Goal: Task Accomplishment & Management: Complete application form

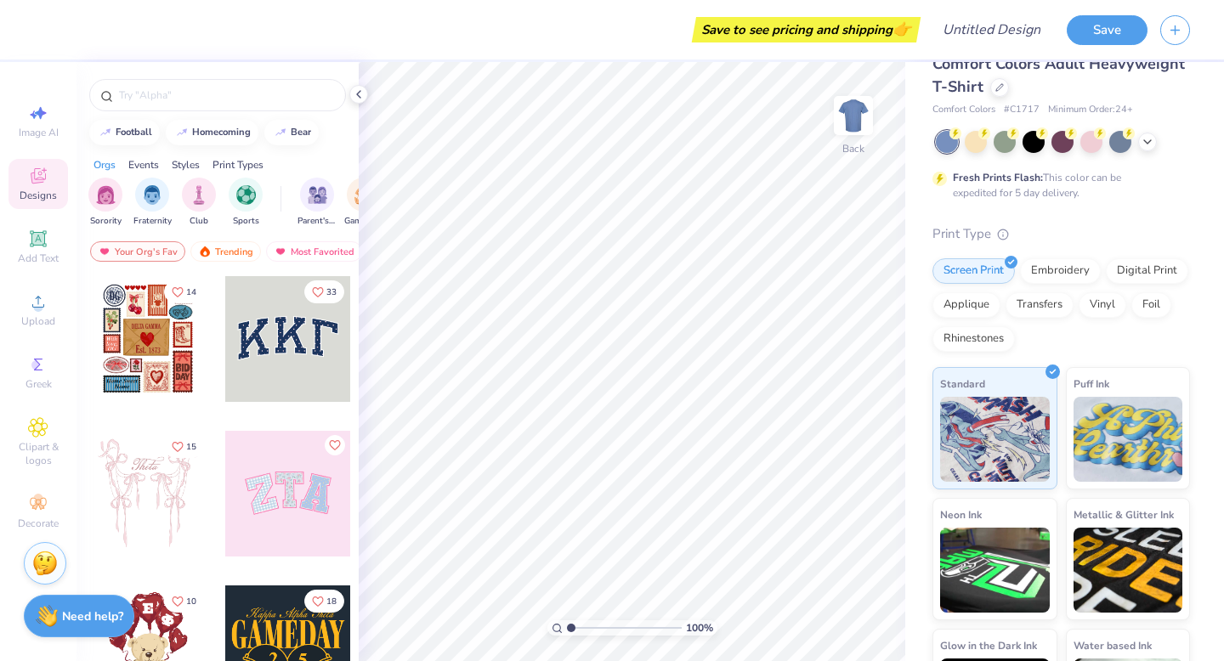
scroll to position [2, 0]
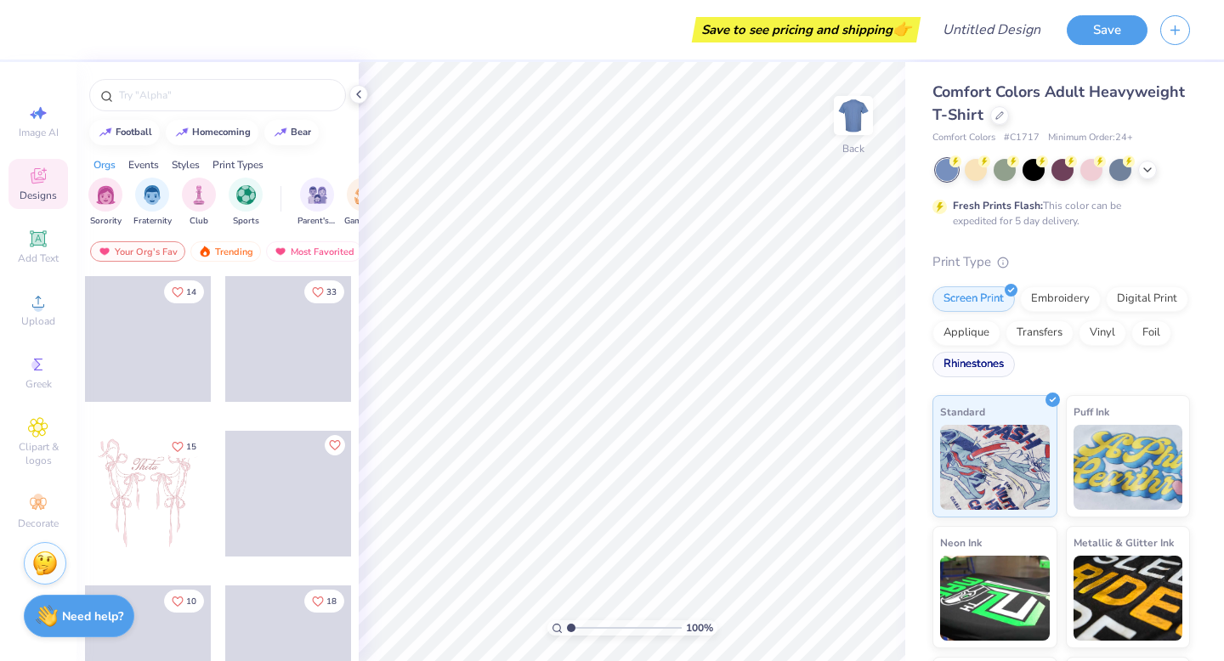
click at [968, 354] on div "Rhinestones" at bounding box center [974, 365] width 82 height 26
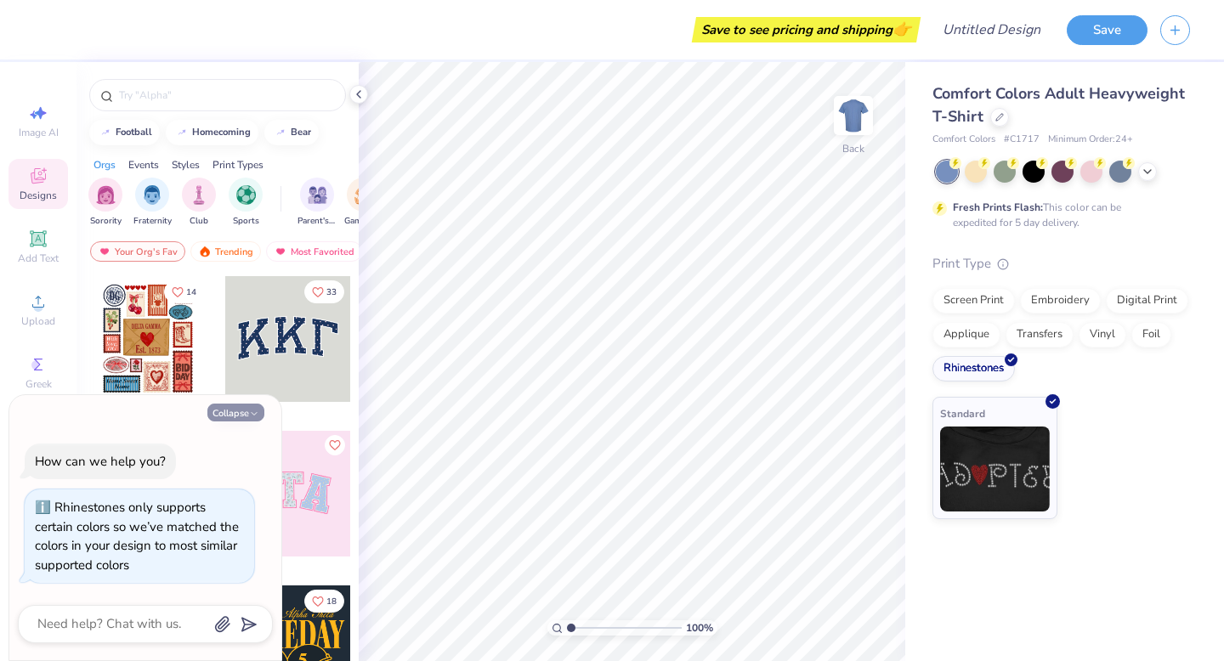
click at [254, 412] on icon "button" at bounding box center [254, 414] width 10 height 10
type textarea "x"
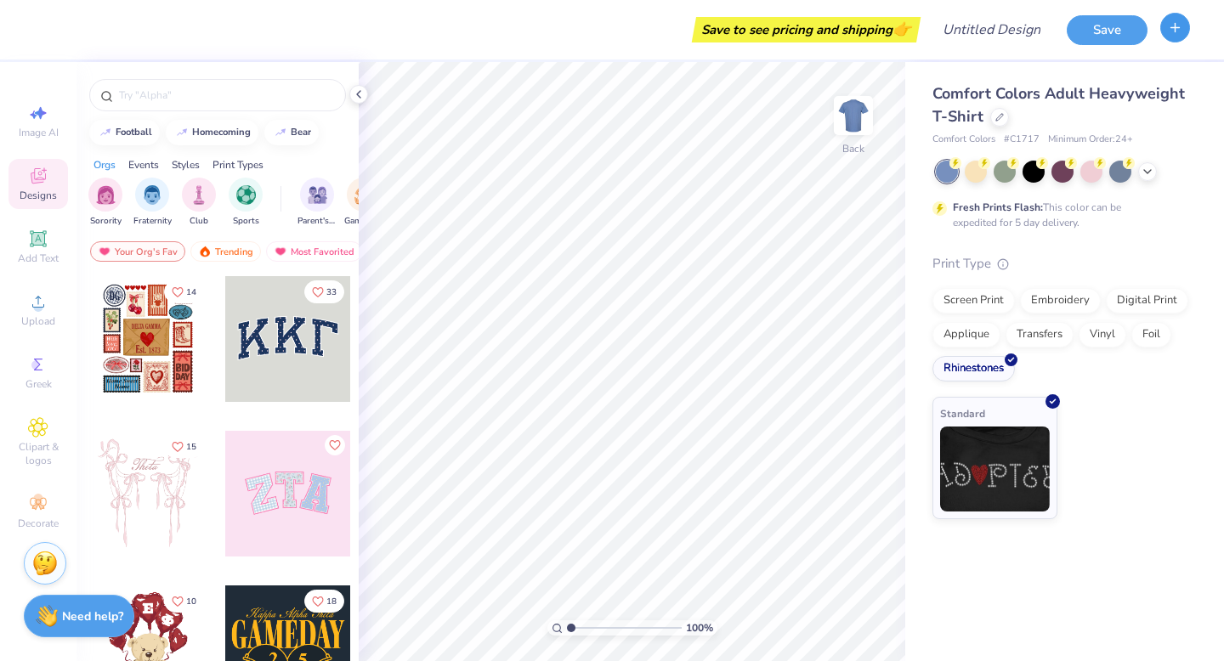
click at [1187, 29] on button "button" at bounding box center [1175, 28] width 30 height 30
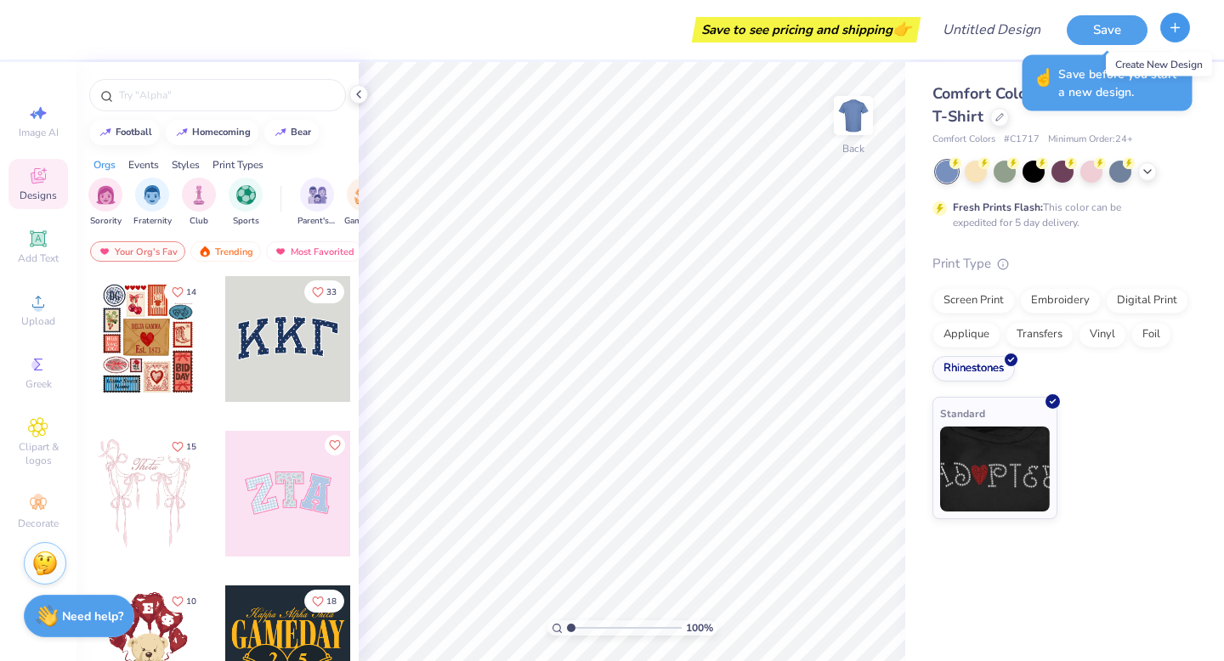
click at [1179, 26] on icon "button" at bounding box center [1175, 27] width 14 height 14
click at [1163, 23] on button "button" at bounding box center [1175, 28] width 30 height 30
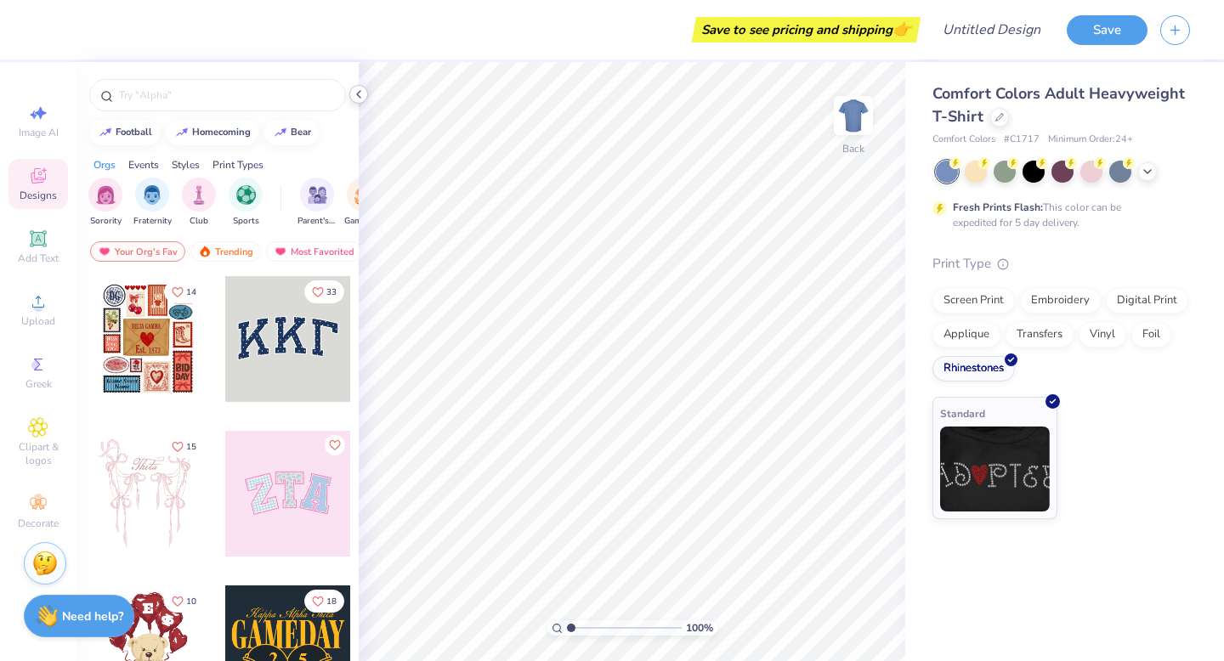
click at [360, 94] on icon at bounding box center [359, 95] width 14 height 14
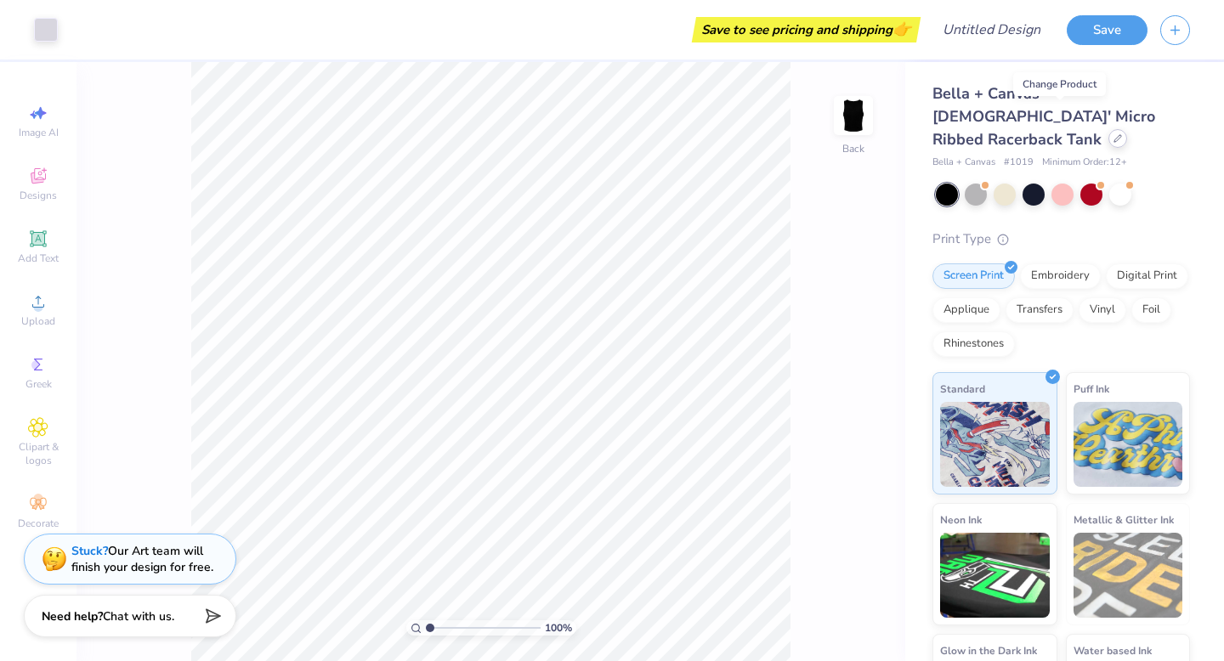
click at [1114, 134] on icon at bounding box center [1118, 138] width 9 height 9
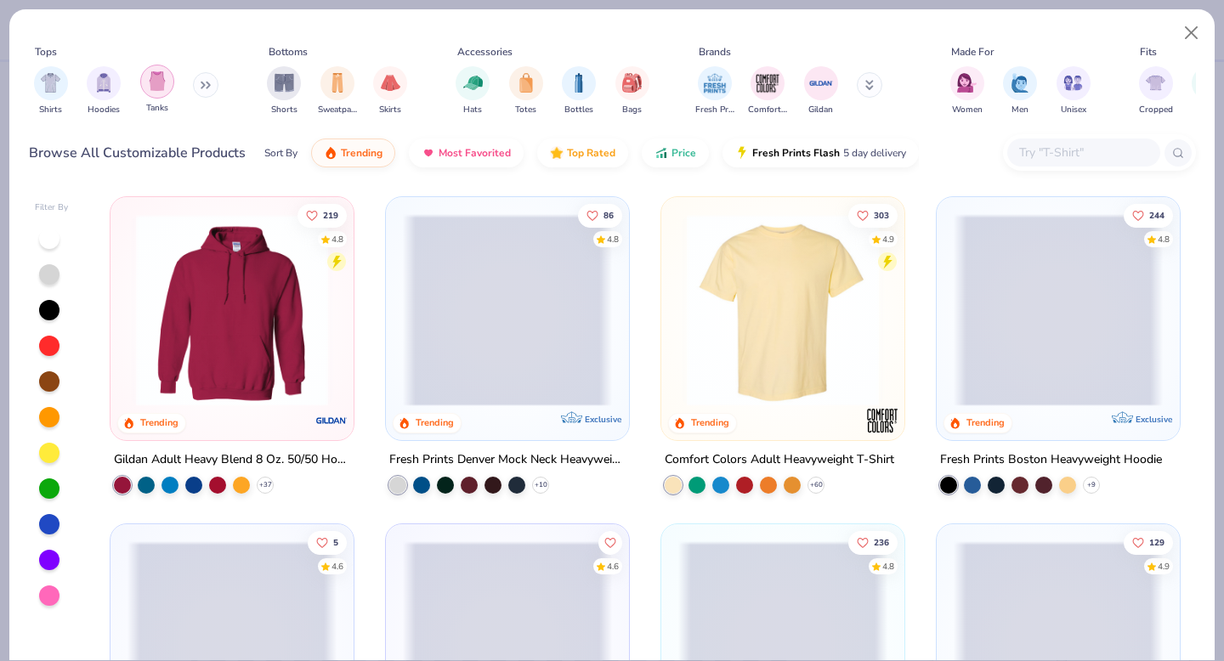
click at [158, 82] on img "filter for Tanks" at bounding box center [157, 81] width 19 height 20
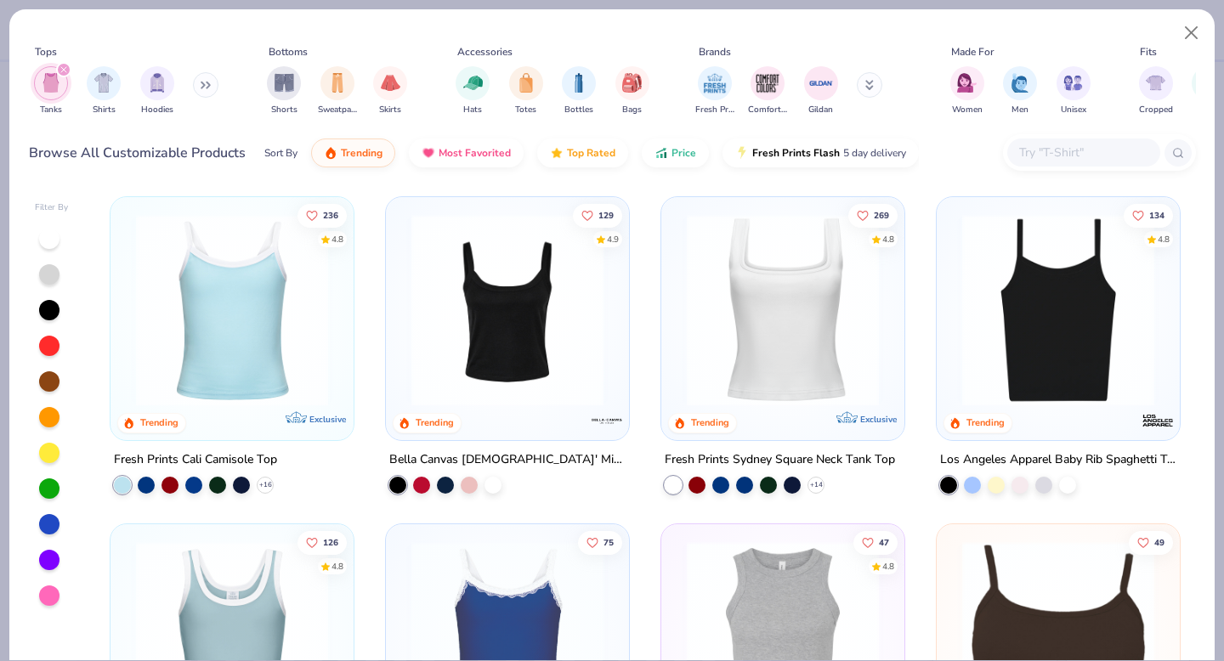
click at [224, 303] on img at bounding box center [232, 310] width 209 height 192
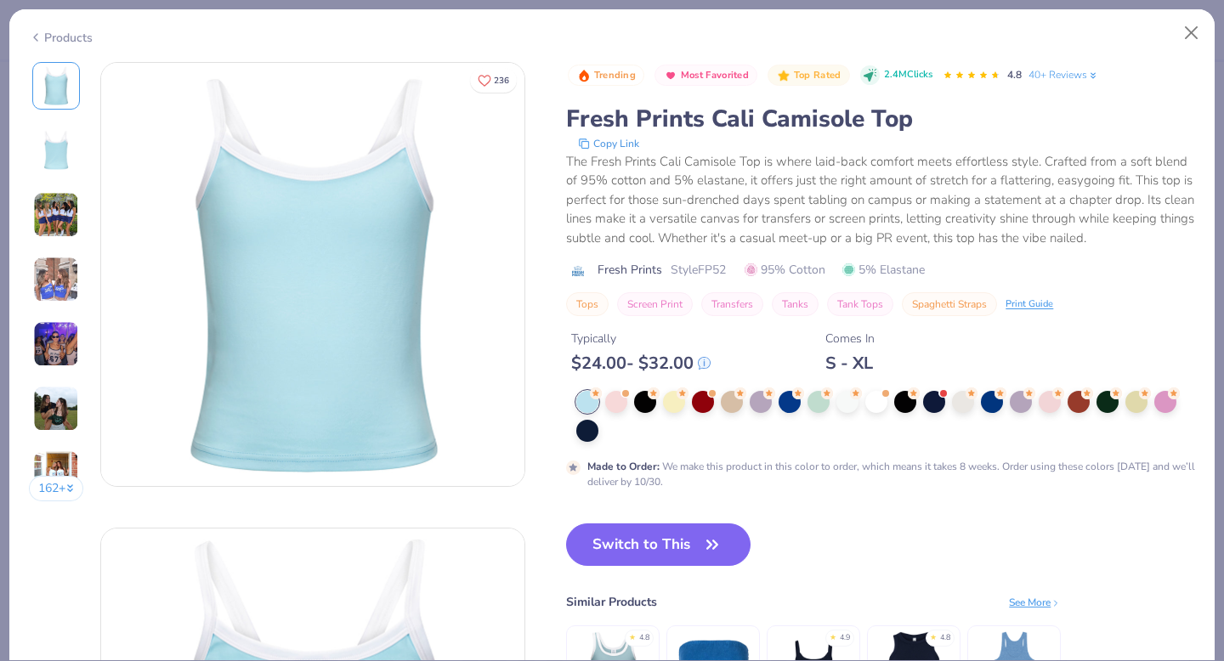
click at [69, 211] on img at bounding box center [56, 215] width 46 height 46
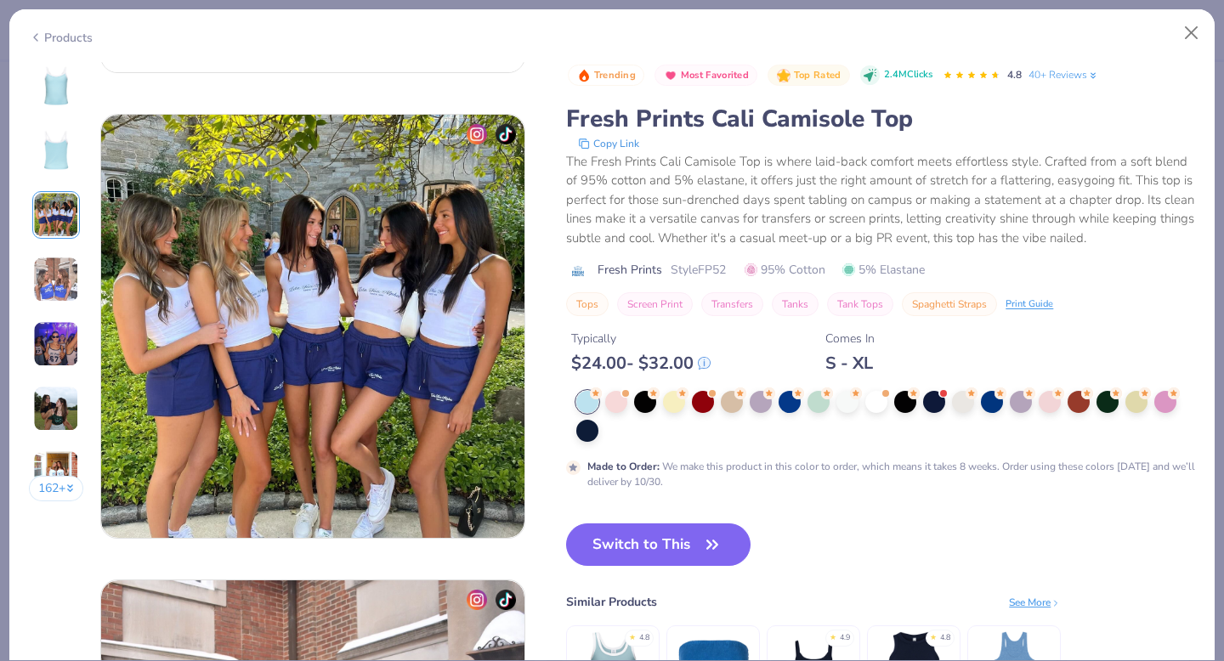
scroll to position [932, 0]
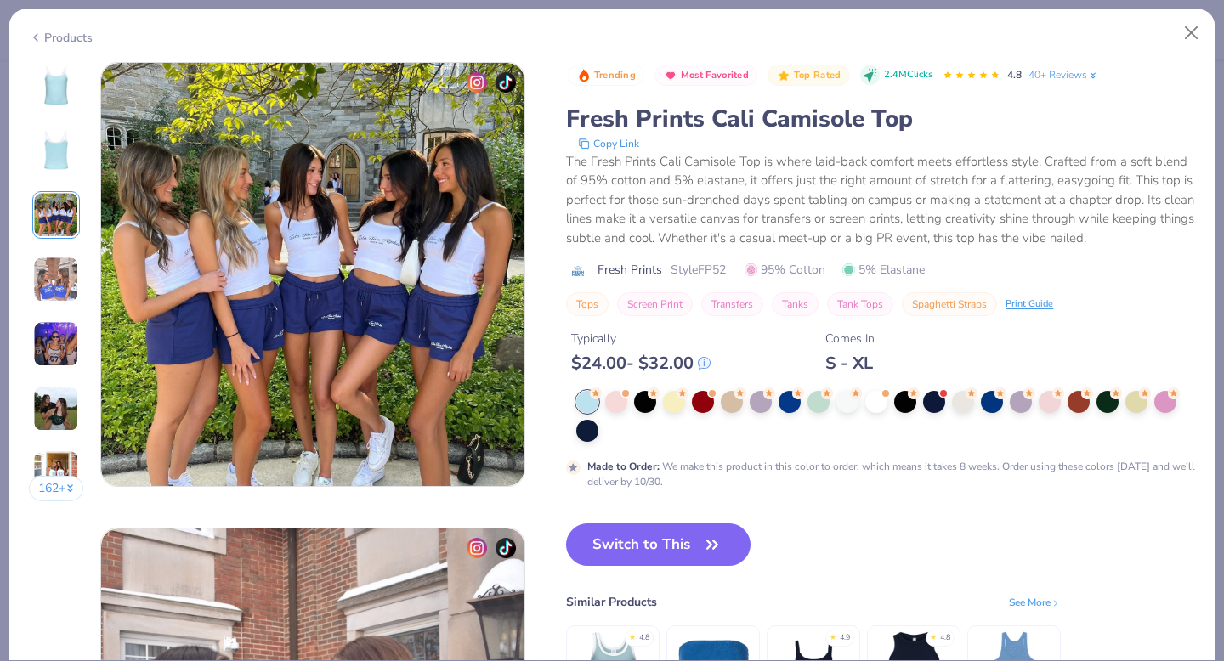
click at [51, 282] on img at bounding box center [56, 280] width 46 height 46
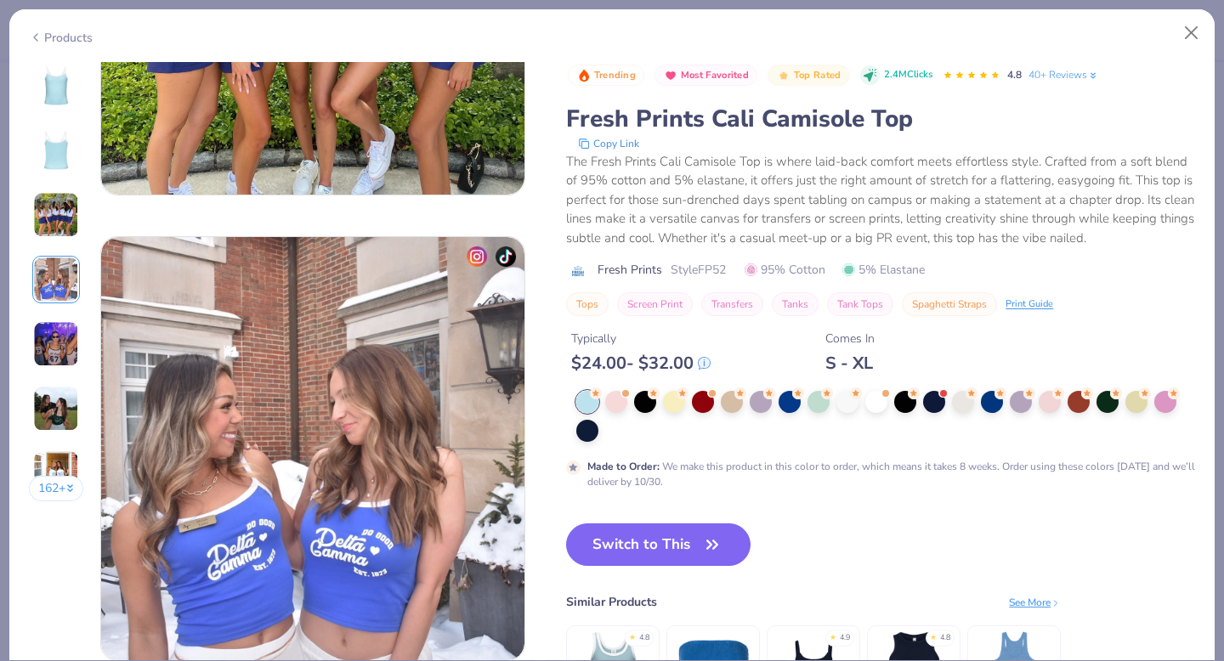
scroll to position [1397, 0]
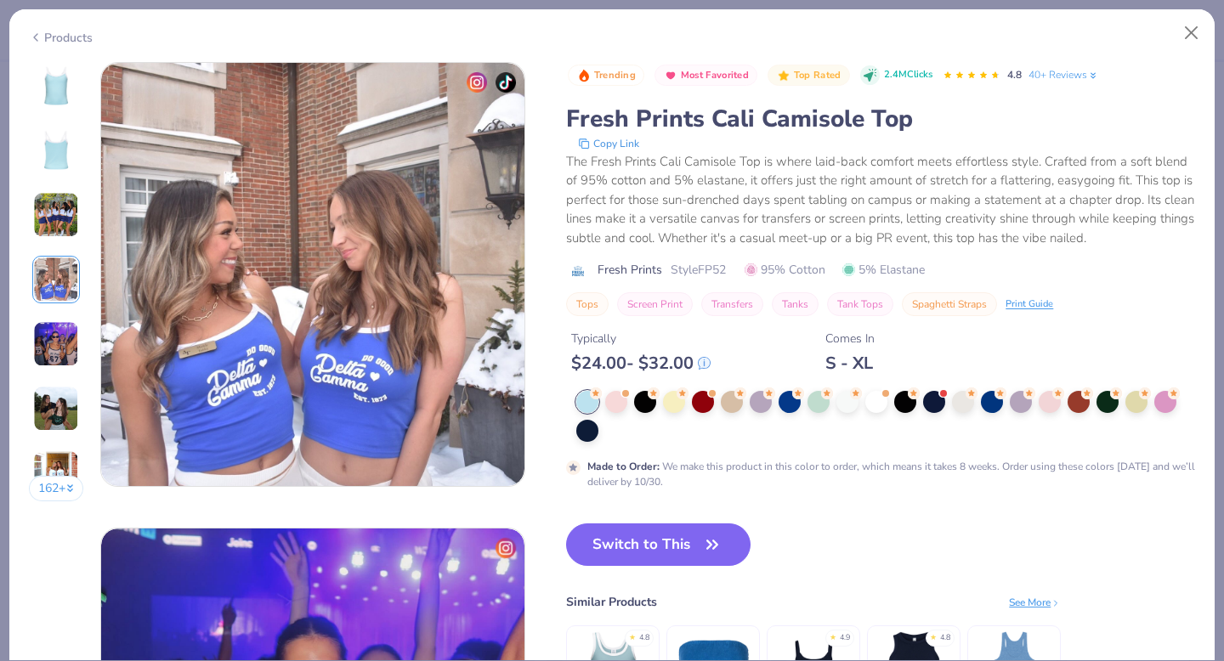
click at [54, 343] on img at bounding box center [56, 344] width 46 height 46
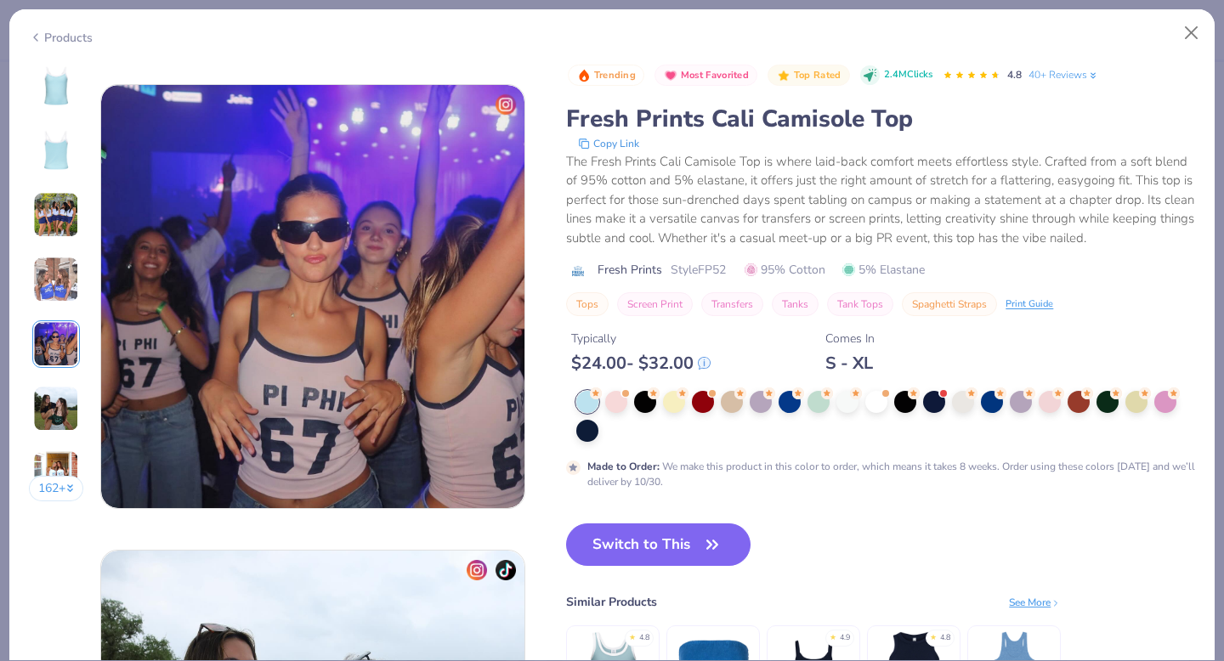
scroll to position [1863, 0]
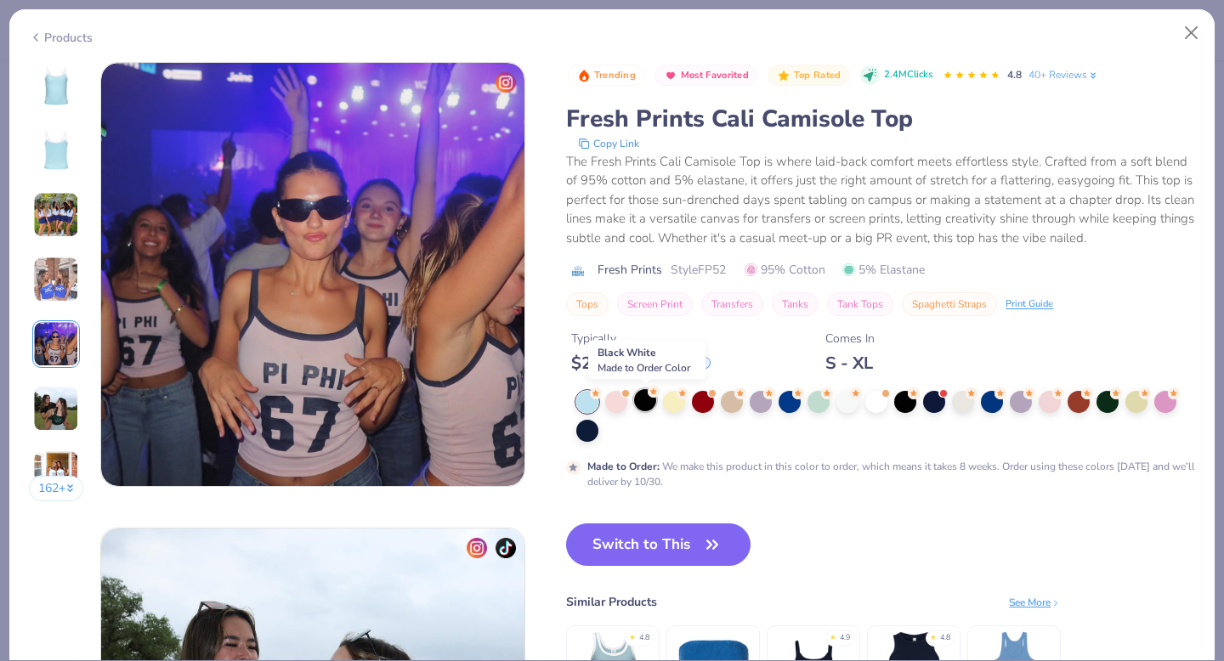
click at [648, 400] on div at bounding box center [645, 400] width 22 height 22
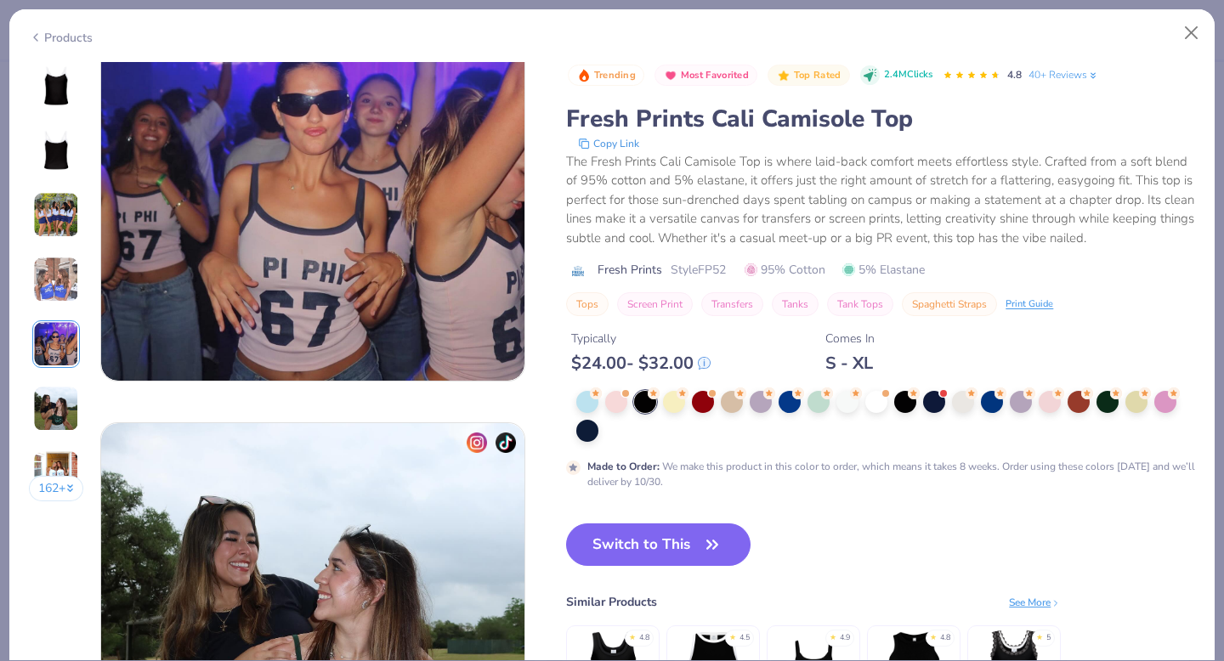
click at [68, 133] on img at bounding box center [56, 150] width 41 height 41
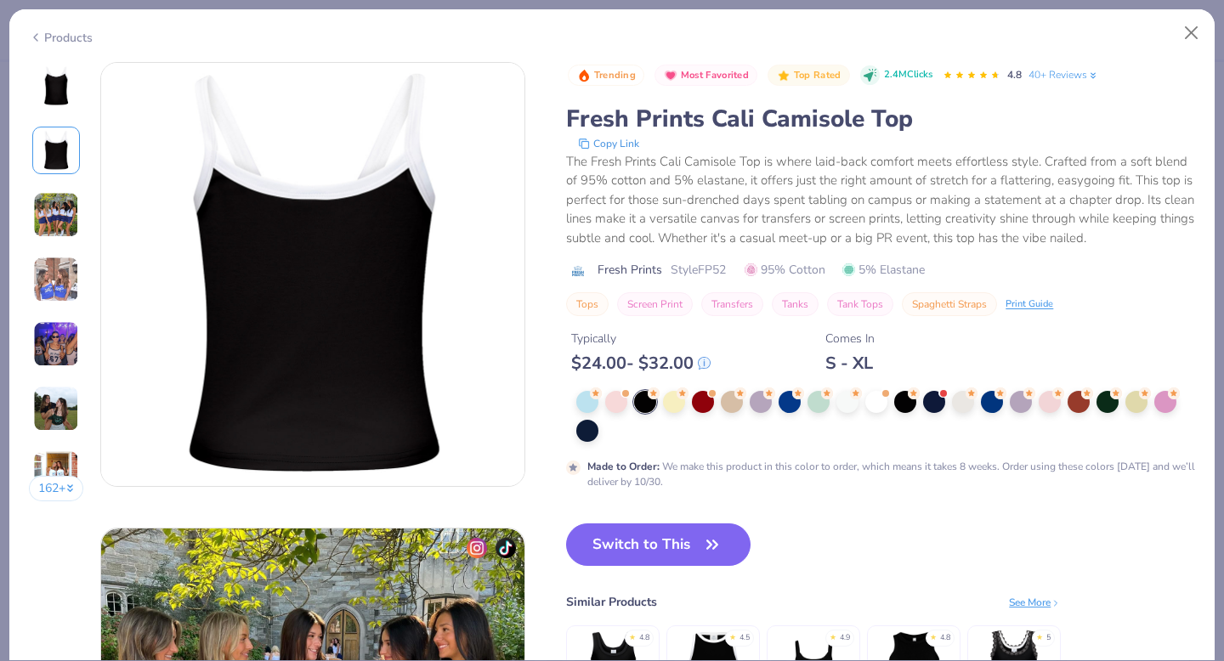
scroll to position [448, 0]
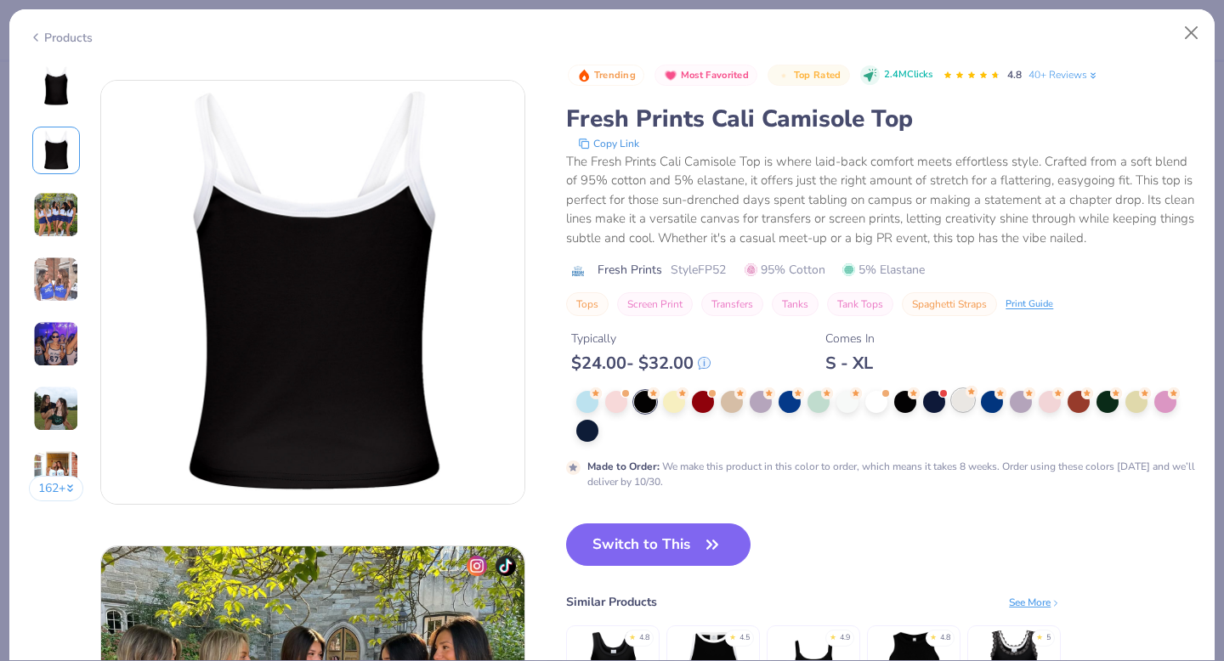
click at [967, 409] on div at bounding box center [963, 400] width 22 height 22
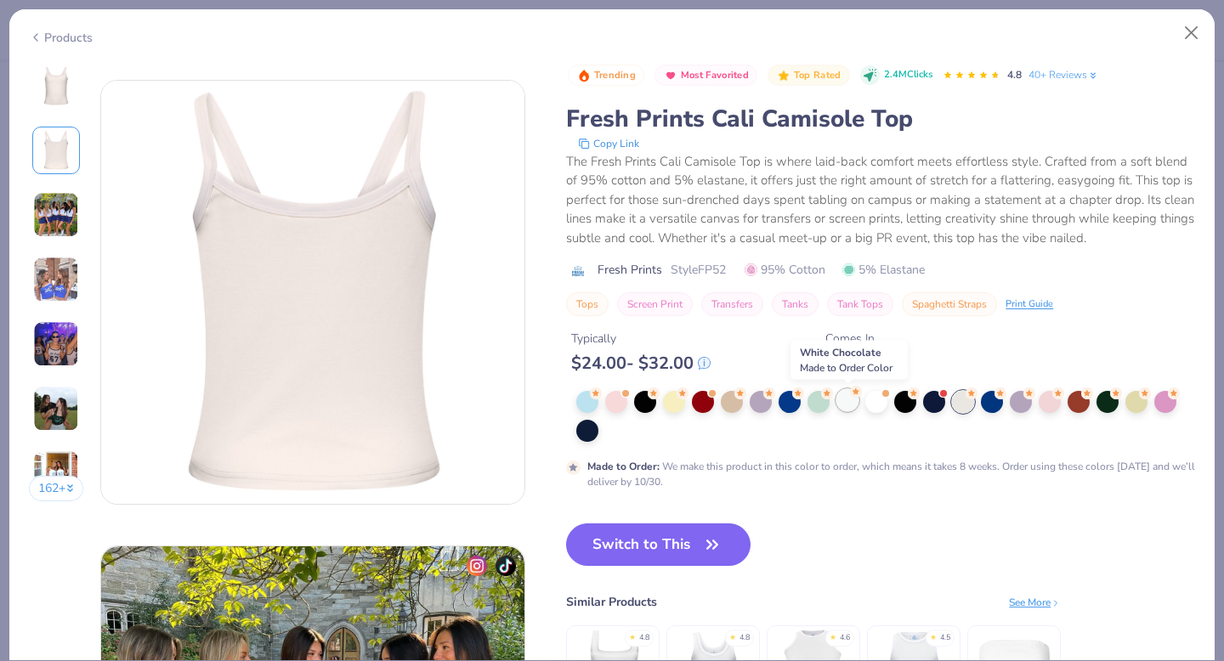
click at [845, 399] on div at bounding box center [847, 400] width 22 height 22
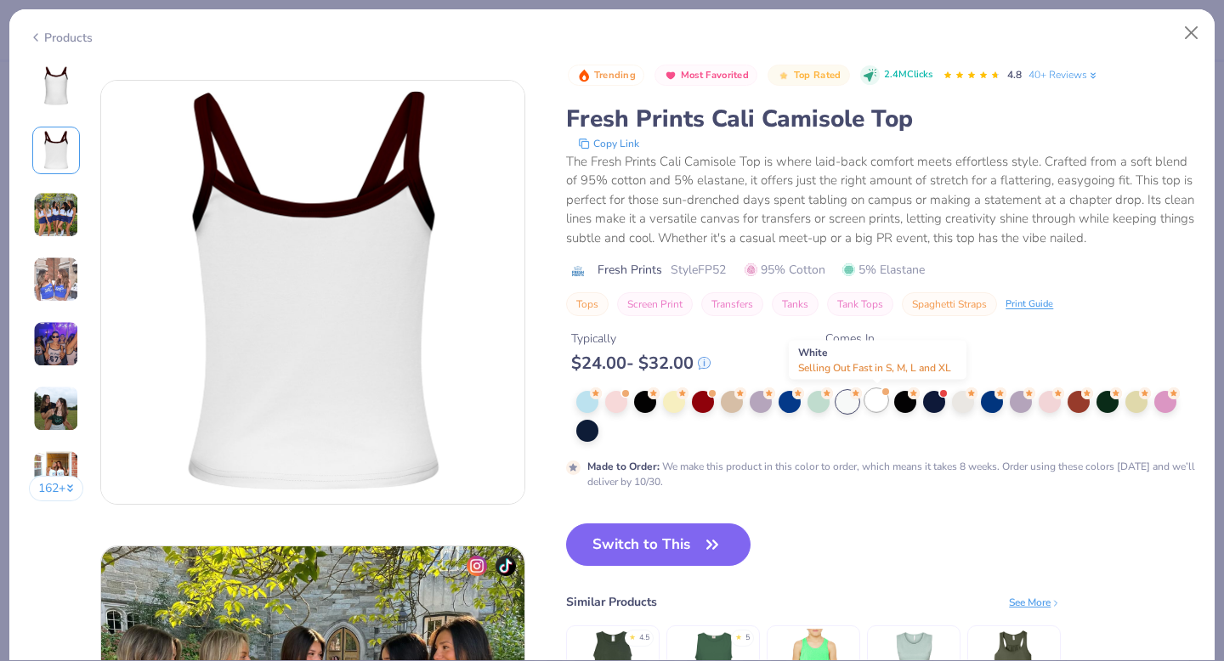
click at [868, 403] on div at bounding box center [876, 400] width 22 height 22
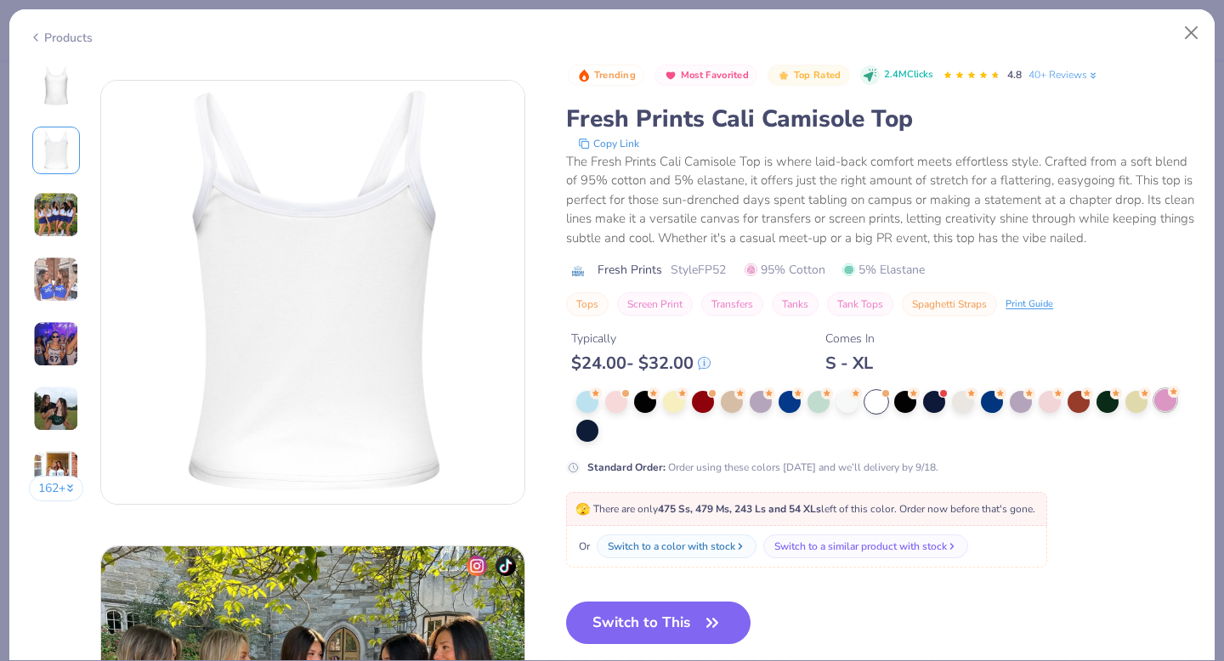
click at [1161, 400] on div at bounding box center [1165, 400] width 22 height 22
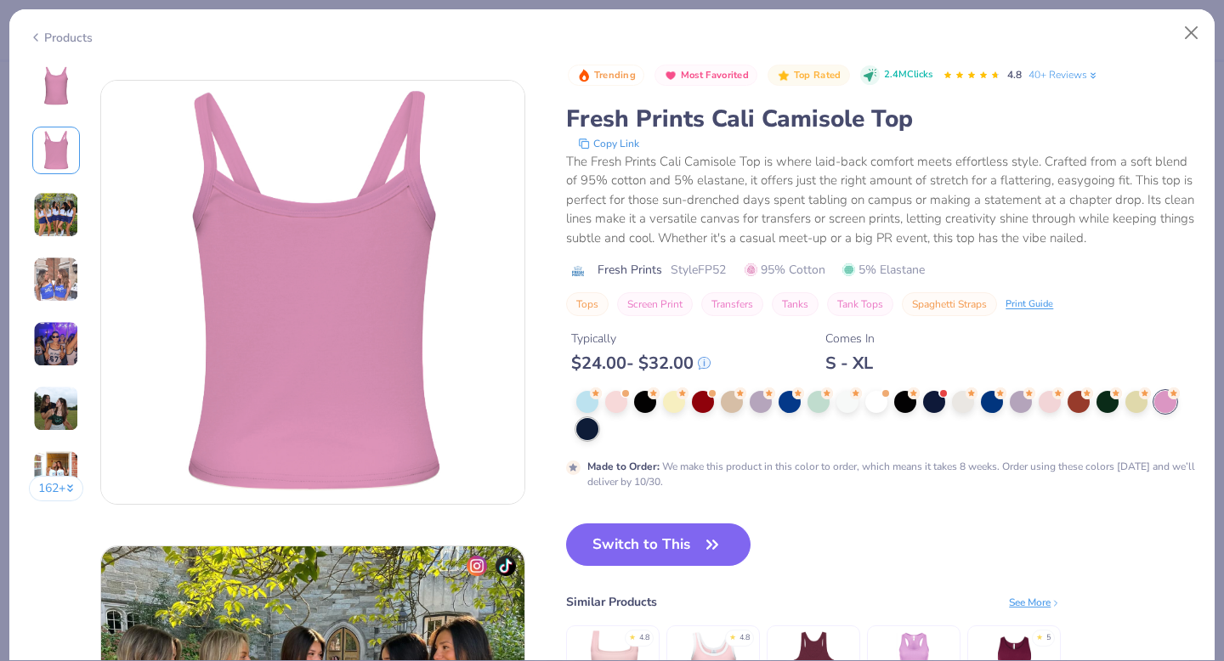
click at [595, 430] on div at bounding box center [587, 429] width 22 height 22
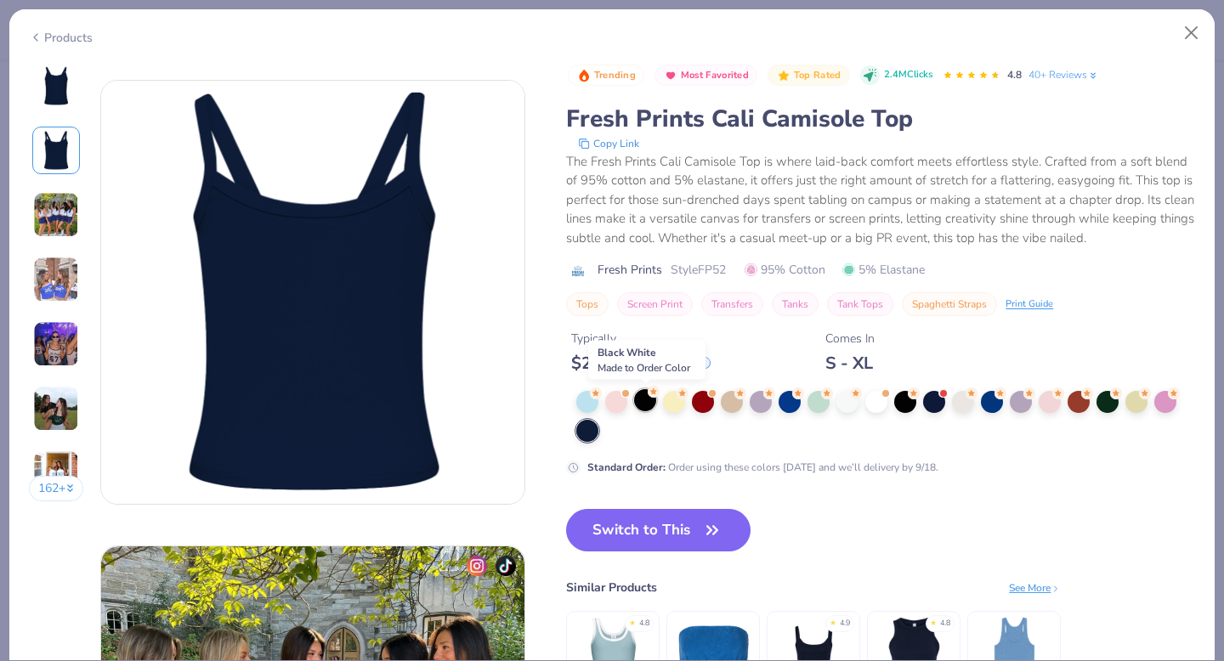
click at [649, 401] on div at bounding box center [645, 400] width 22 height 22
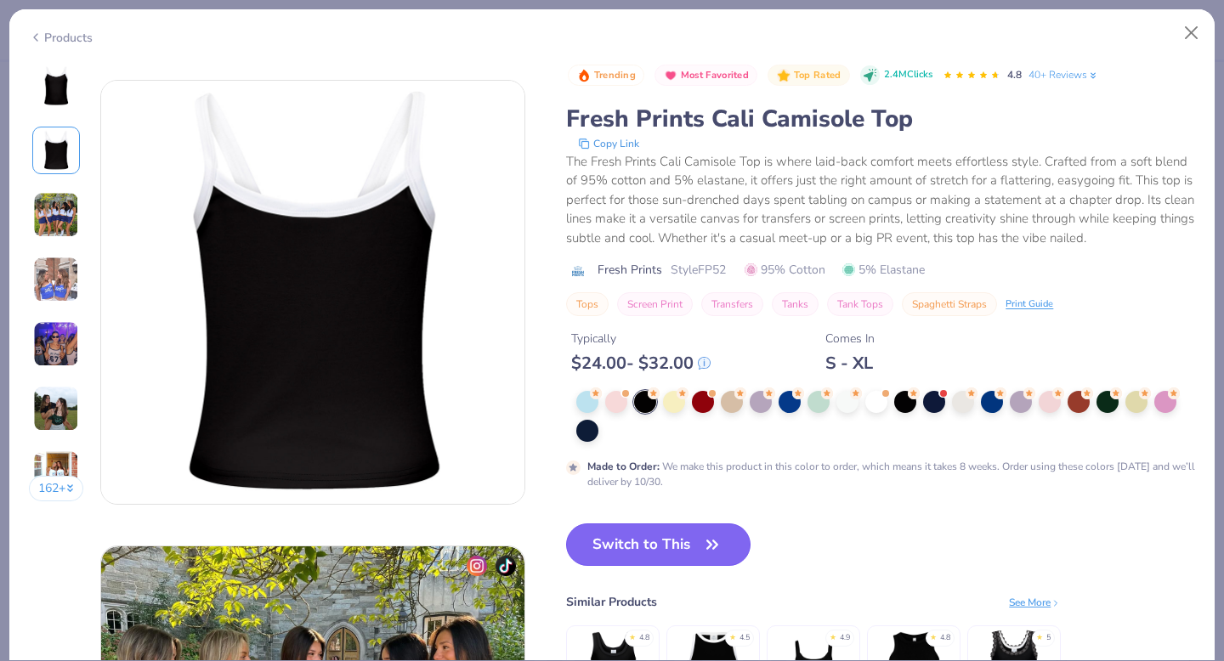
click at [728, 542] on button "Switch to This" at bounding box center [658, 545] width 184 height 43
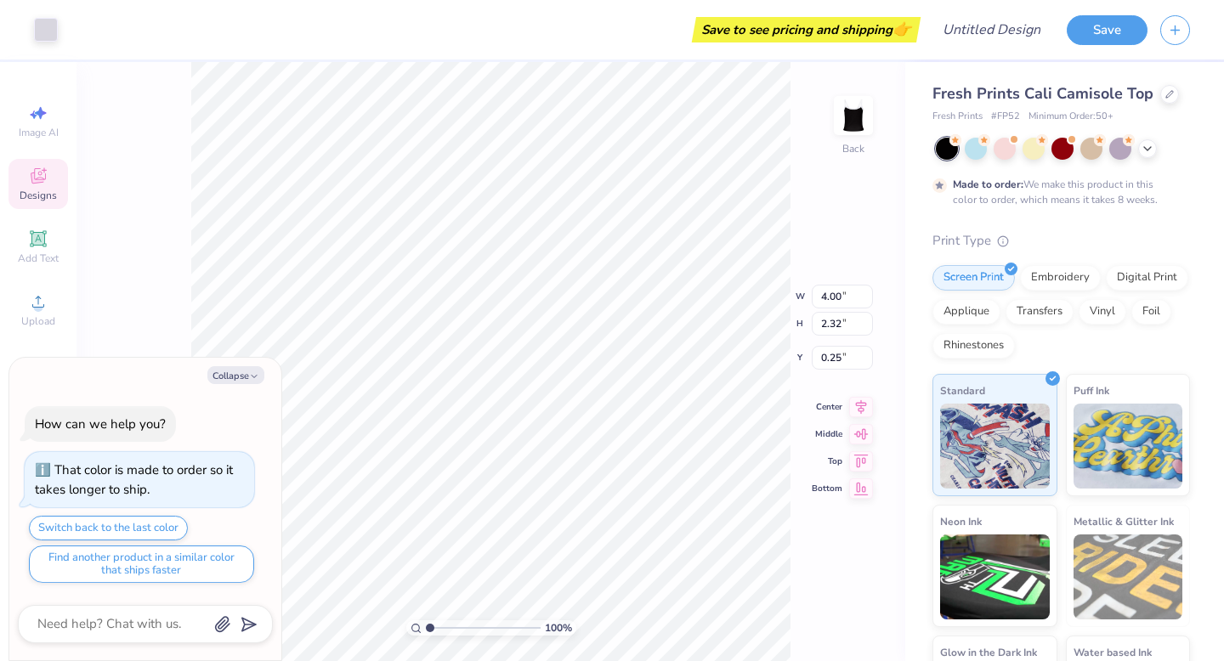
type textarea "x"
type input "2.78"
click at [972, 354] on div "Rhinestones" at bounding box center [974, 344] width 82 height 26
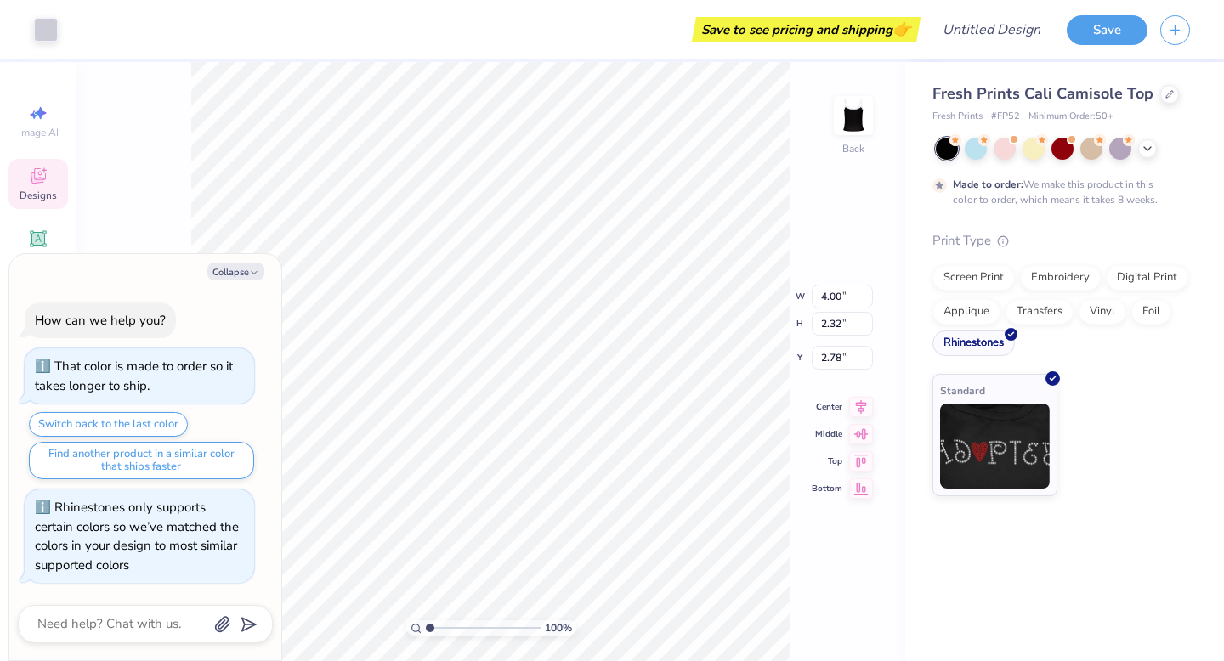
click at [965, 353] on div "Rhinestones" at bounding box center [974, 344] width 82 height 26
click at [1078, 386] on div "Standard" at bounding box center [1062, 435] width 258 height 122
click at [1034, 401] on img at bounding box center [995, 443] width 110 height 85
click at [1040, 348] on div "Screen Print Embroidery Digital Print Applique Transfers Vinyl Foil Rhinestones" at bounding box center [1062, 312] width 258 height 94
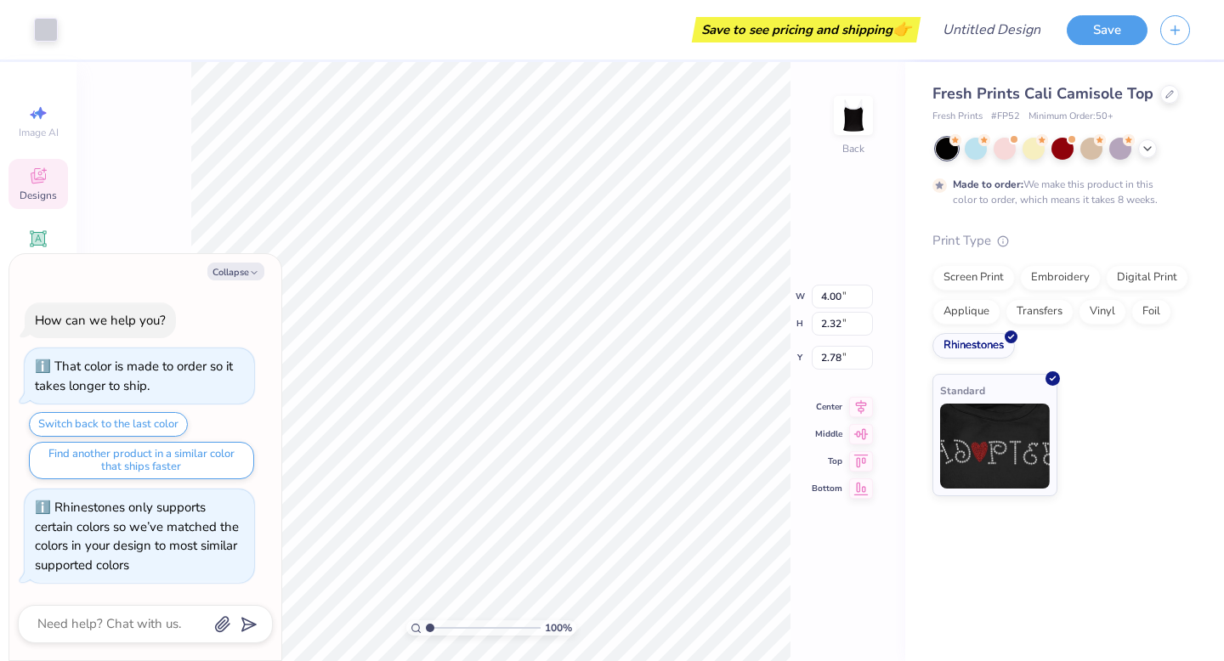
type textarea "x"
type input "4.61"
type input "2.68"
type textarea "x"
type input "2.77"
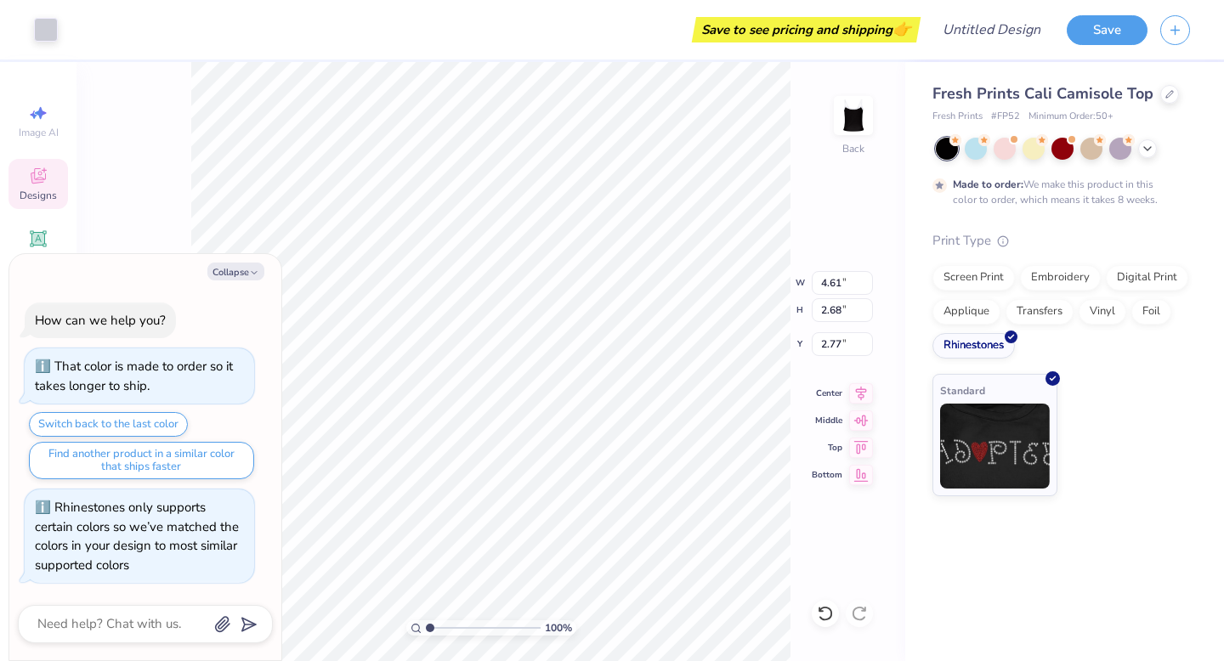
click at [279, 426] on div "Collapse How can we help you? That color is made to order so it takes longer to…" at bounding box center [145, 457] width 272 height 407
click at [242, 269] on button "Collapse" at bounding box center [235, 272] width 57 height 18
type textarea "x"
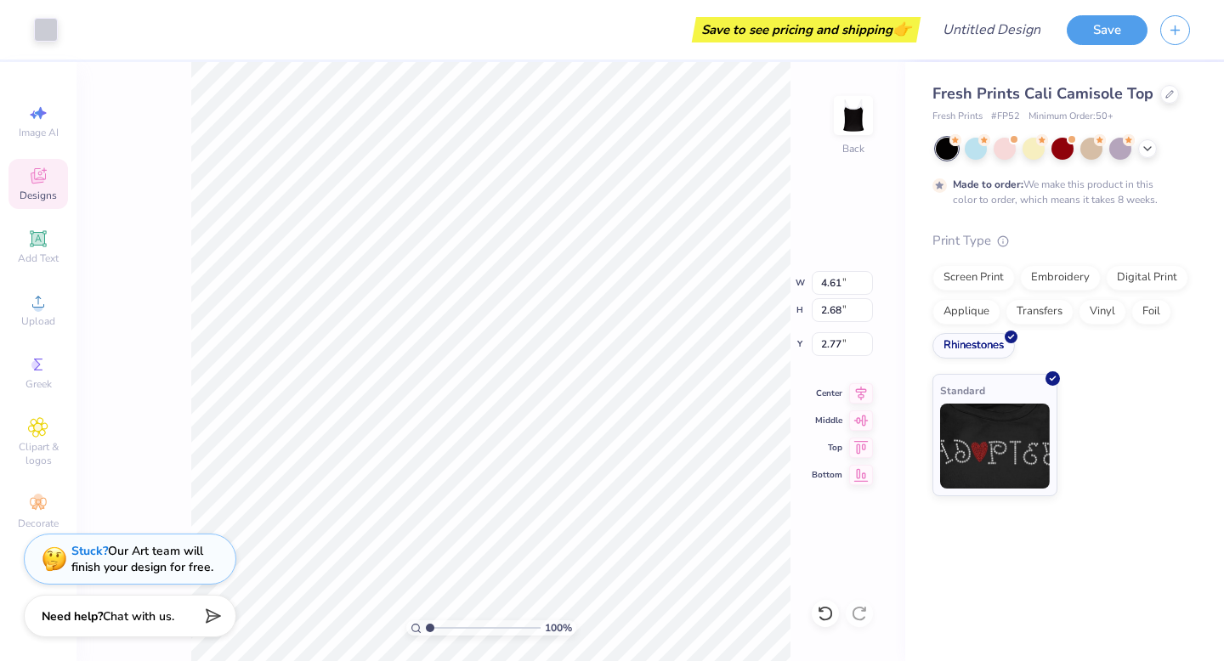
type input "2.70"
click at [1169, 415] on div "Standard" at bounding box center [1062, 435] width 258 height 122
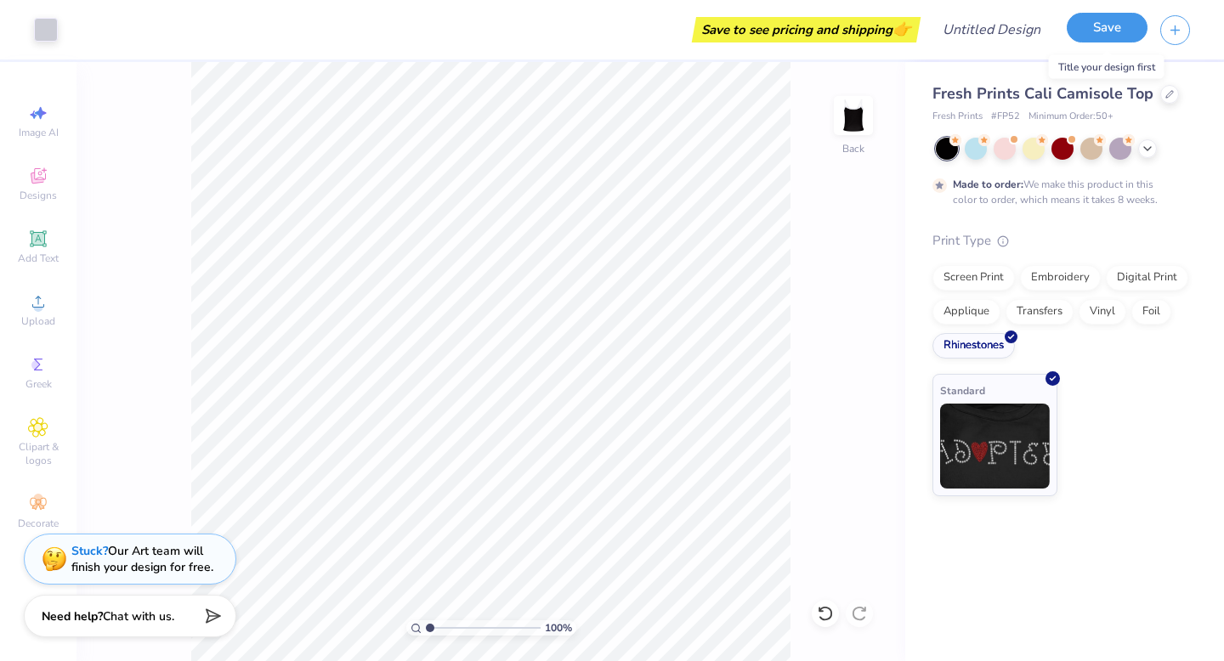
click at [1113, 35] on button "Save" at bounding box center [1107, 28] width 81 height 30
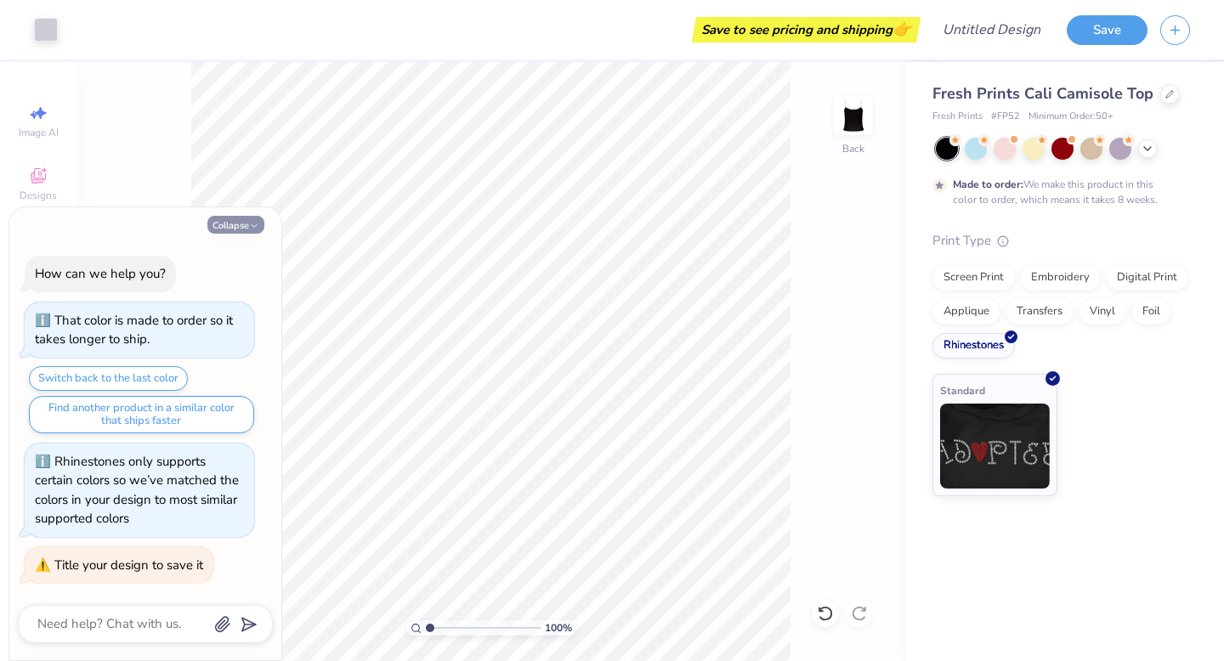
click at [242, 222] on button "Collapse" at bounding box center [235, 225] width 57 height 18
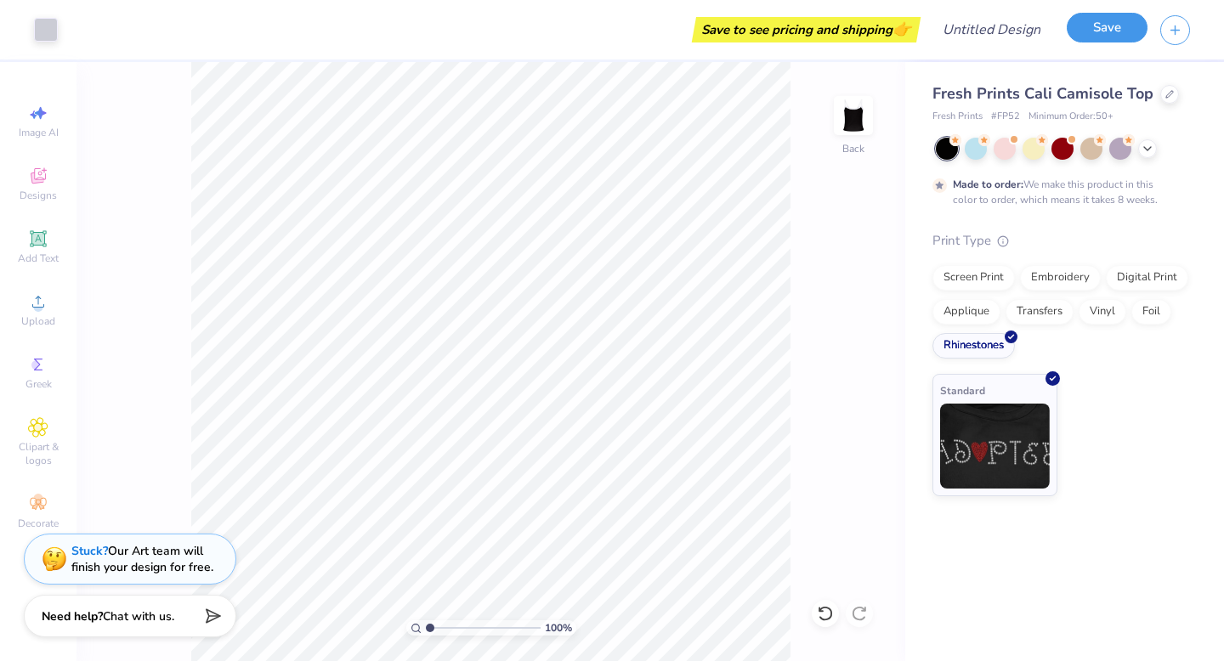
click at [1097, 30] on button "Save" at bounding box center [1107, 28] width 81 height 30
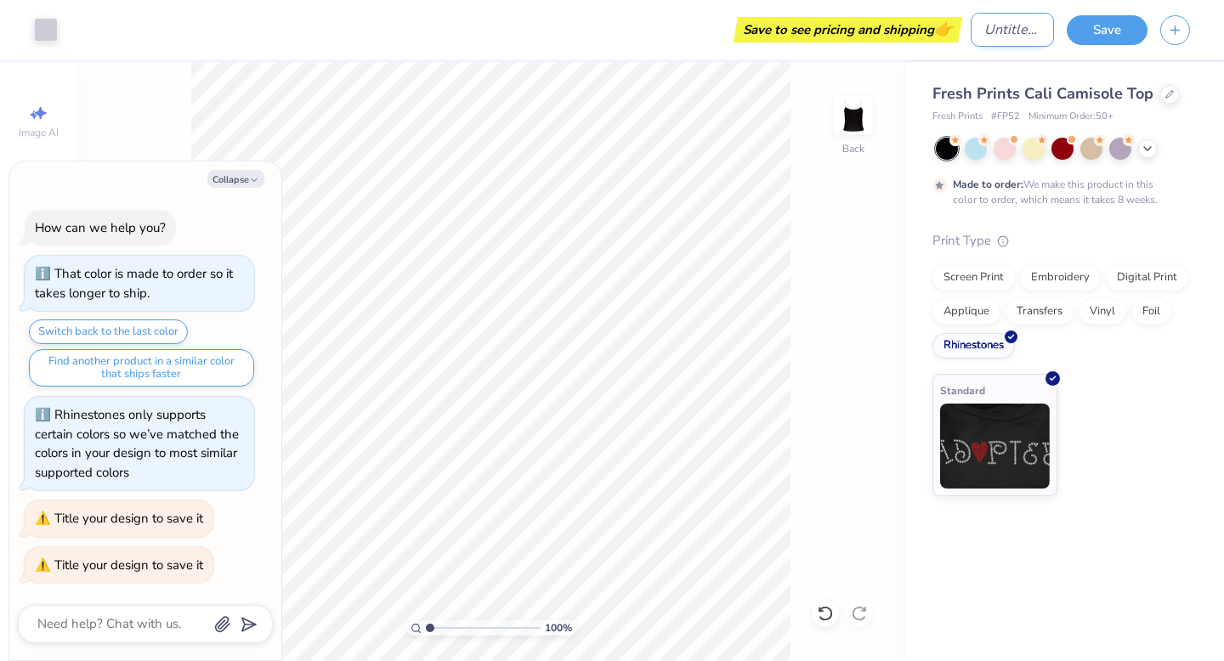
type textarea "x"
click at [1005, 27] on input "Design Title" at bounding box center [1012, 30] width 83 height 34
type input "d"
type textarea "x"
type input "de"
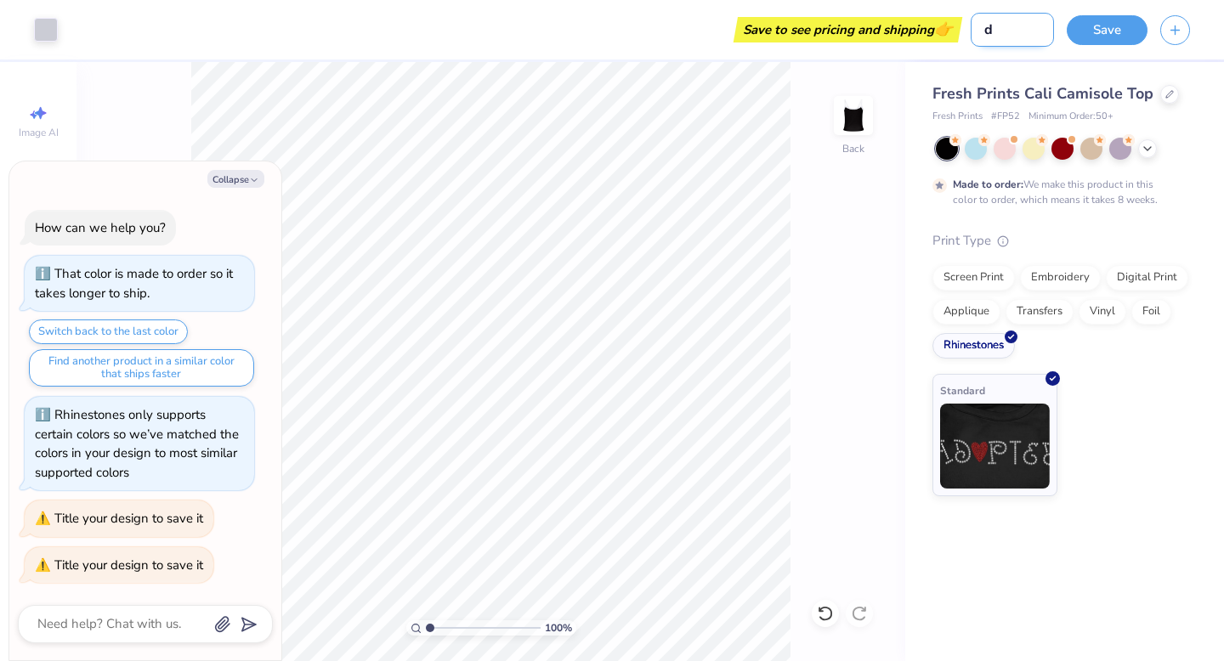
type textarea "x"
type input "des"
type textarea "x"
type input "desi"
type textarea "x"
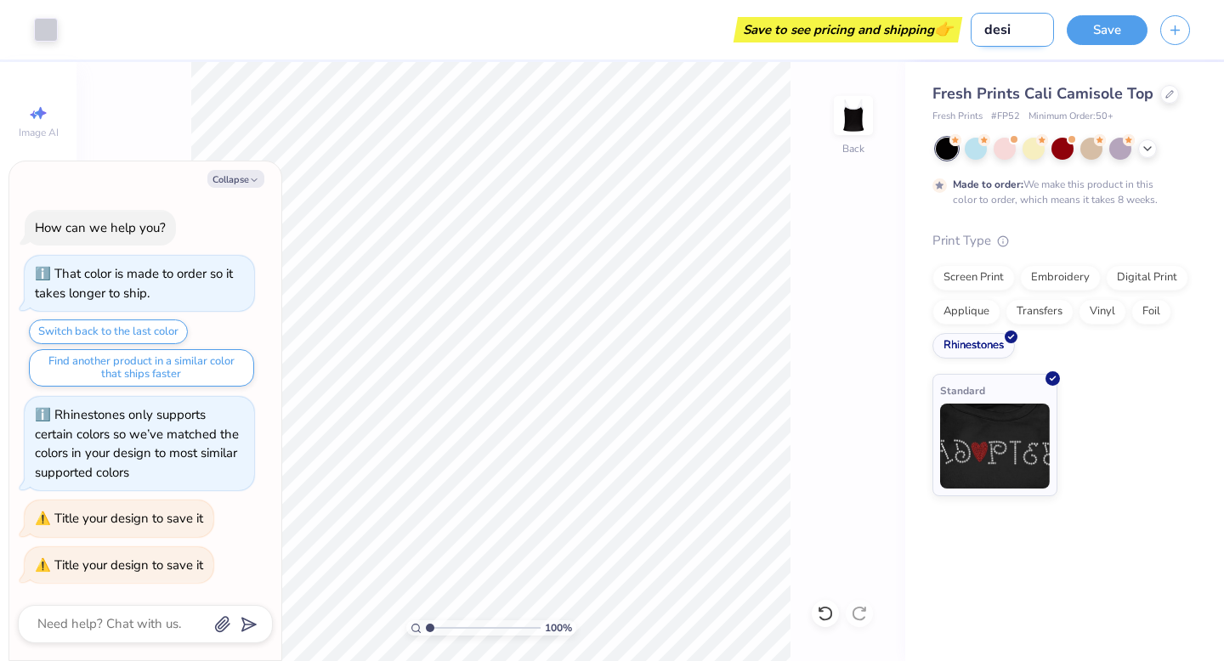
type input "desig"
type textarea "x"
type input "design"
type textarea "x"
type input "design"
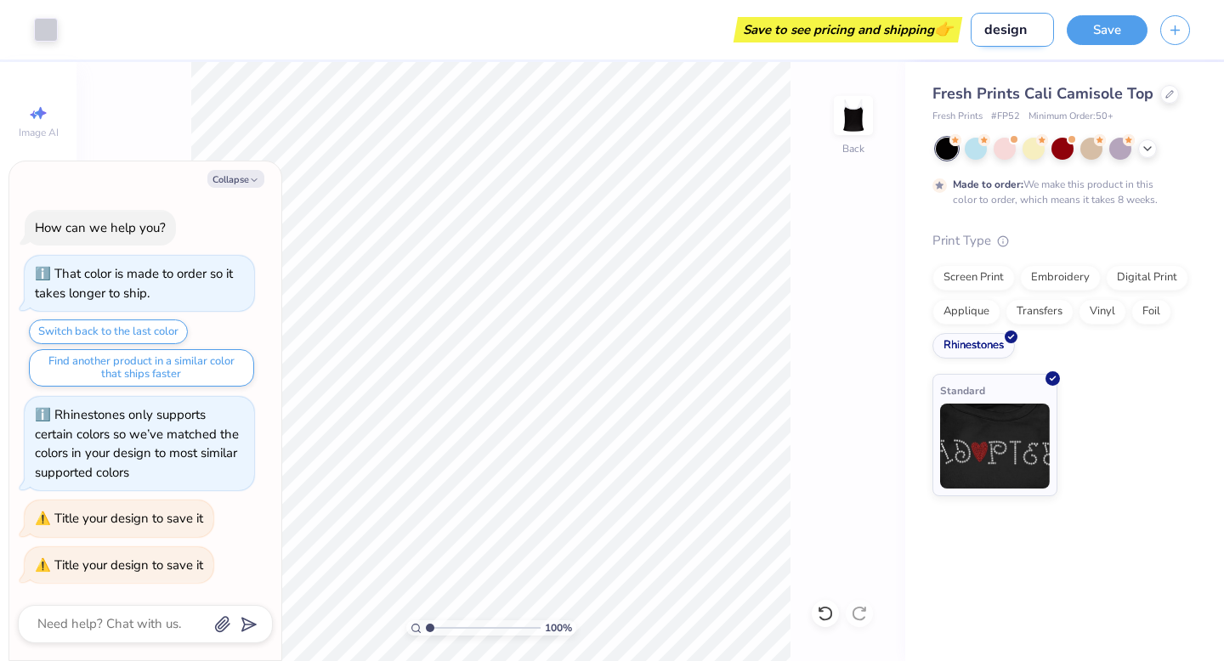
type textarea "x"
type input "design f"
type textarea "x"
type input "design fo"
type textarea "x"
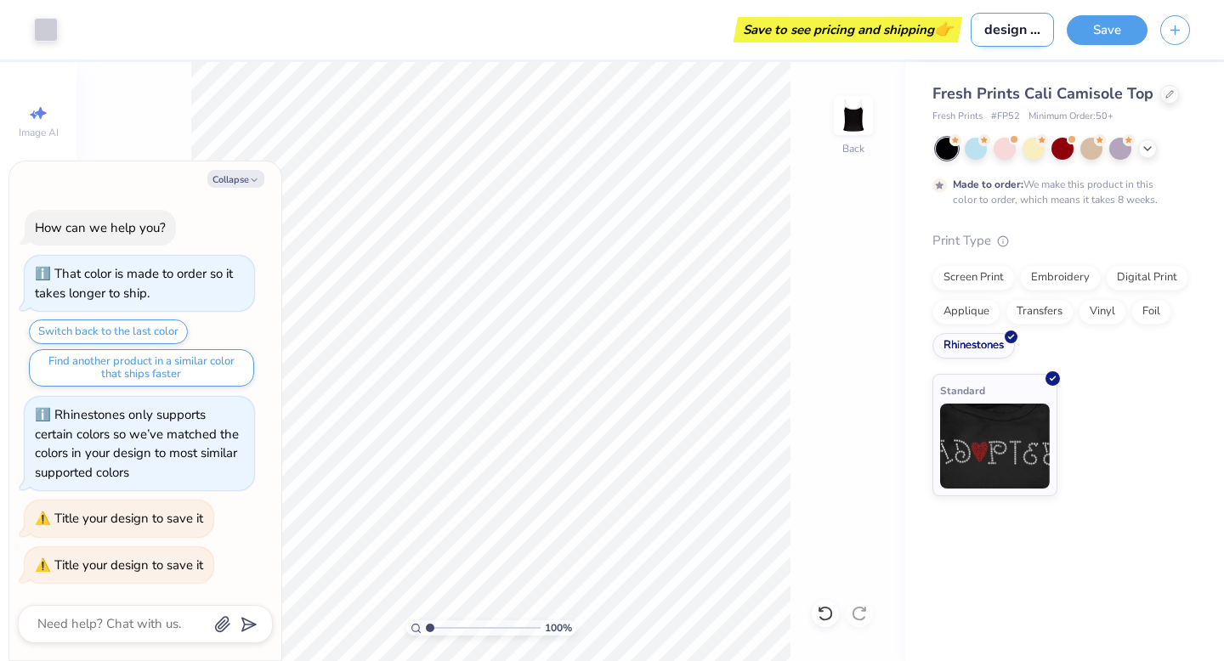
type input "design for"
type textarea "x"
type input "design for"
type textarea "x"
type input "design for t"
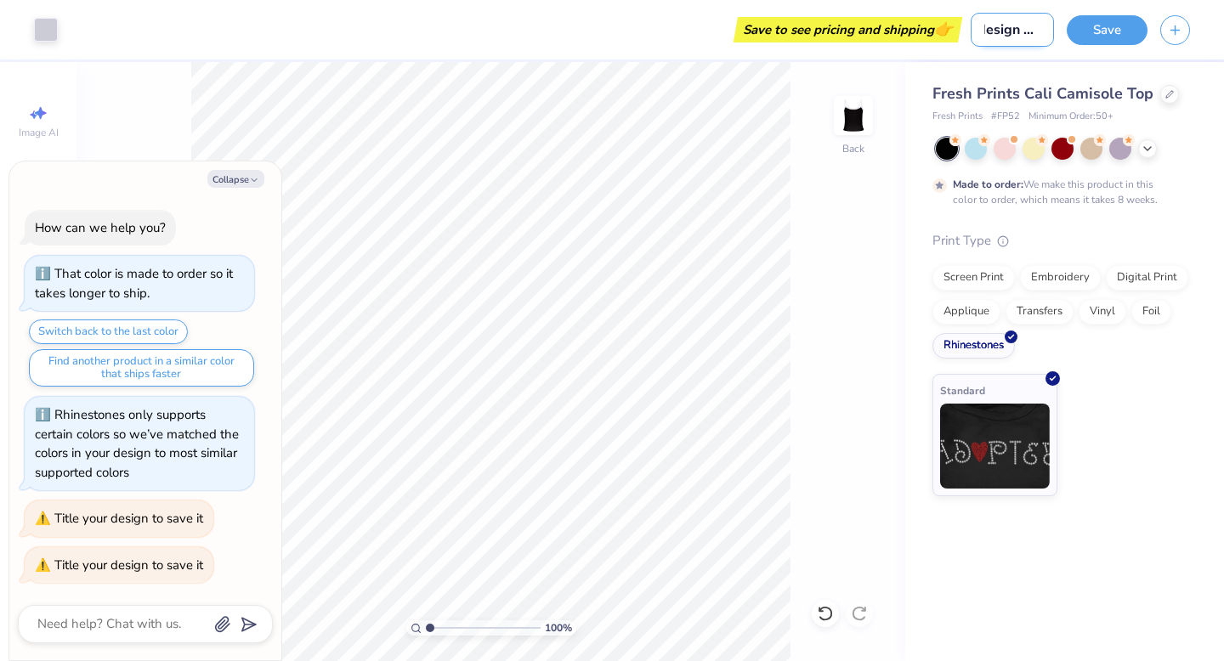
type textarea "x"
type input "design for ta"
type textarea "x"
type input "design for tai"
type textarea "x"
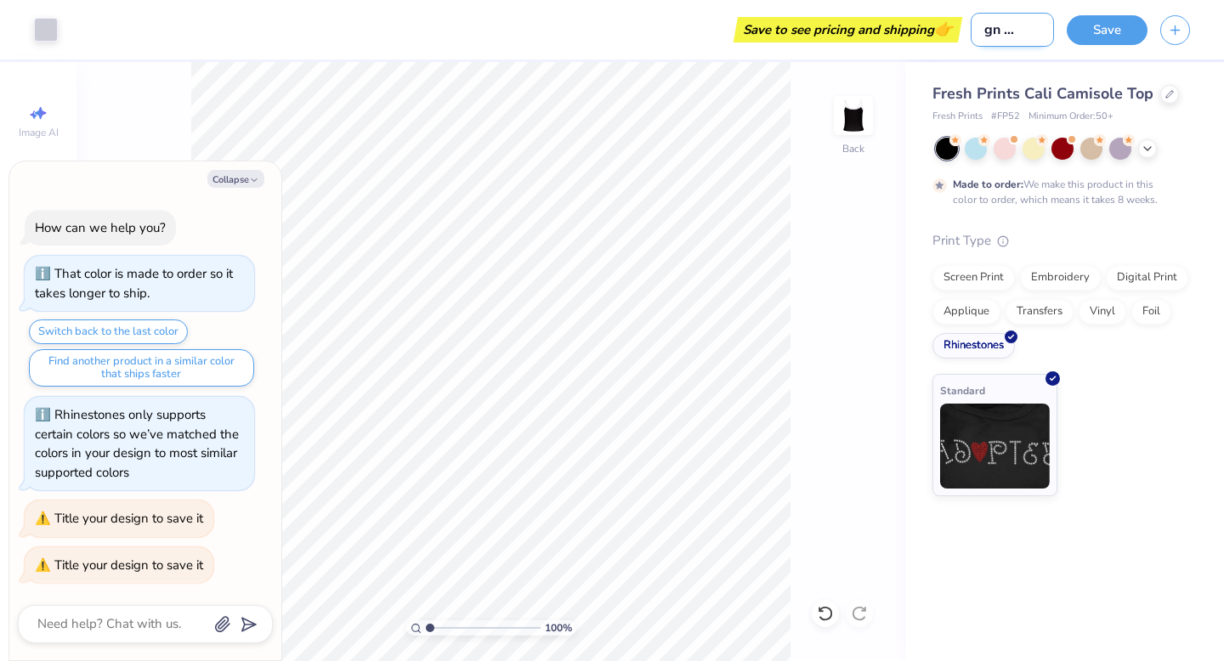
type input "design for tail"
type textarea "x"
type input "design for tailg"
type textarea "x"
type input "design for tailga"
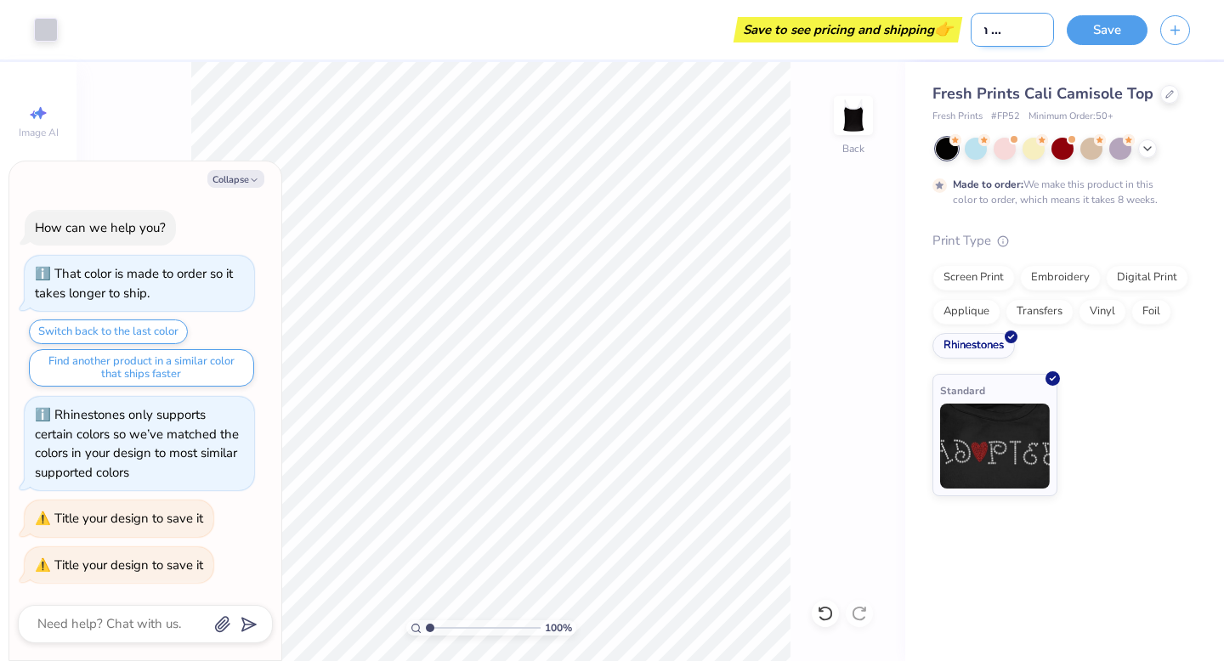
type textarea "x"
type input "design for tailgat"
type textarea "x"
type input "design for tailgate"
type textarea "x"
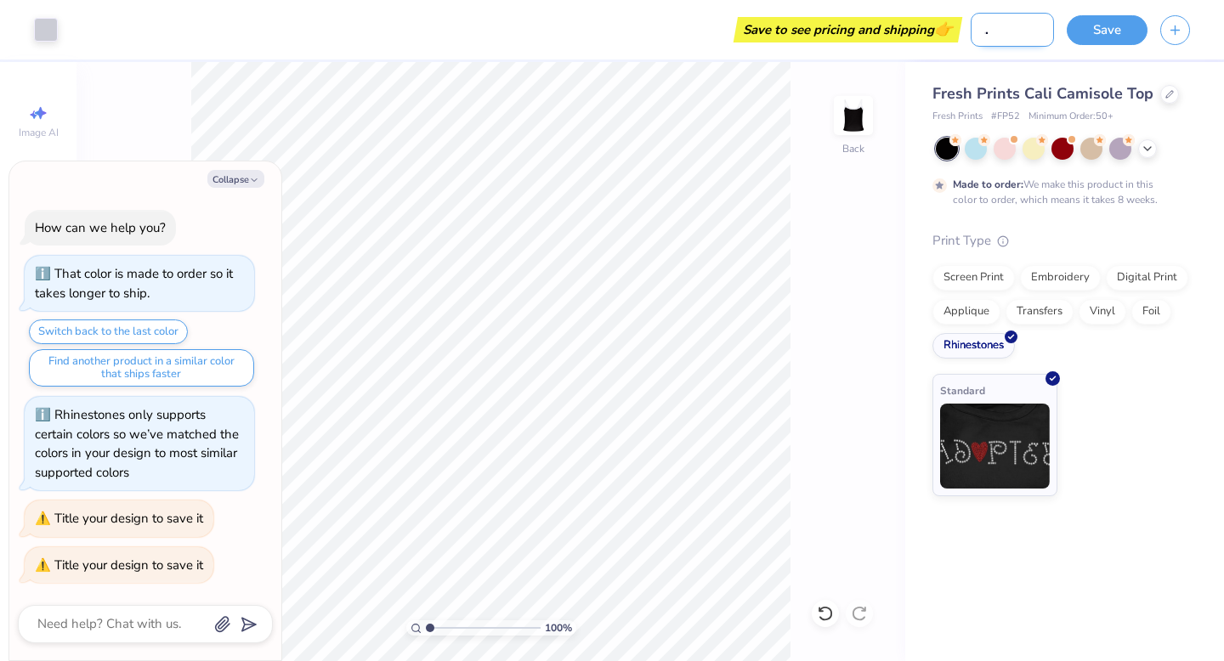
scroll to position [0, 60]
type input "design for tailgate"
click at [1092, 25] on button "Save" at bounding box center [1107, 28] width 81 height 30
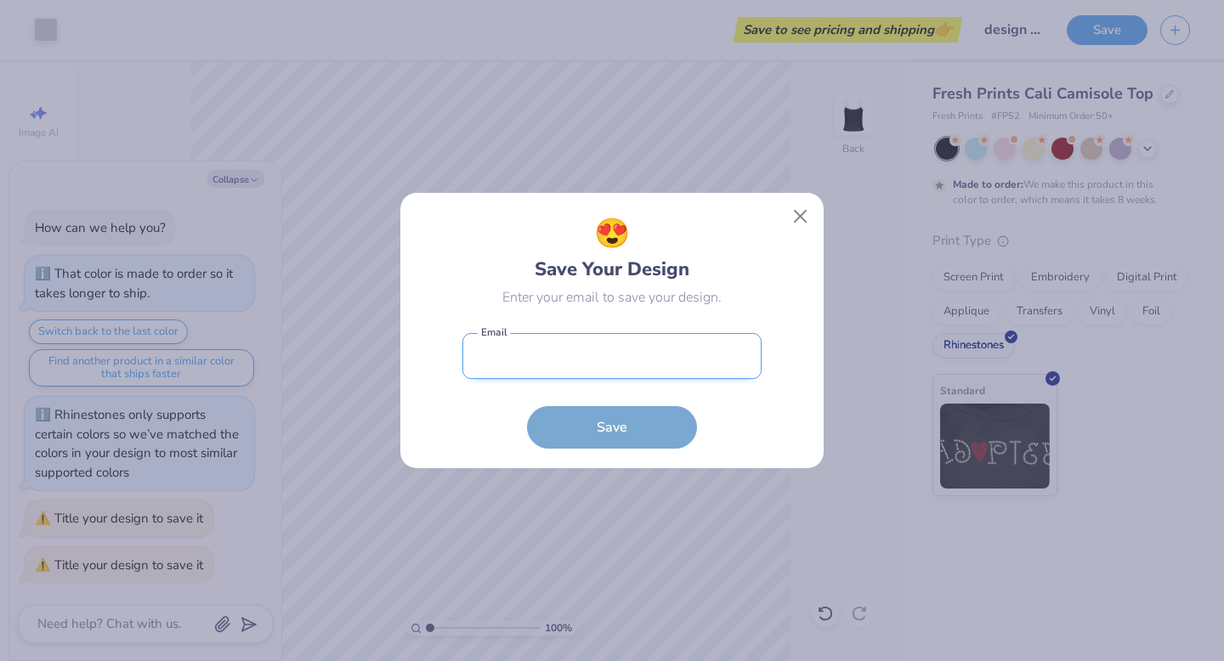
click at [518, 356] on input "email" at bounding box center [611, 356] width 299 height 47
type input "[EMAIL_ADDRESS][DOMAIN_NAME]"
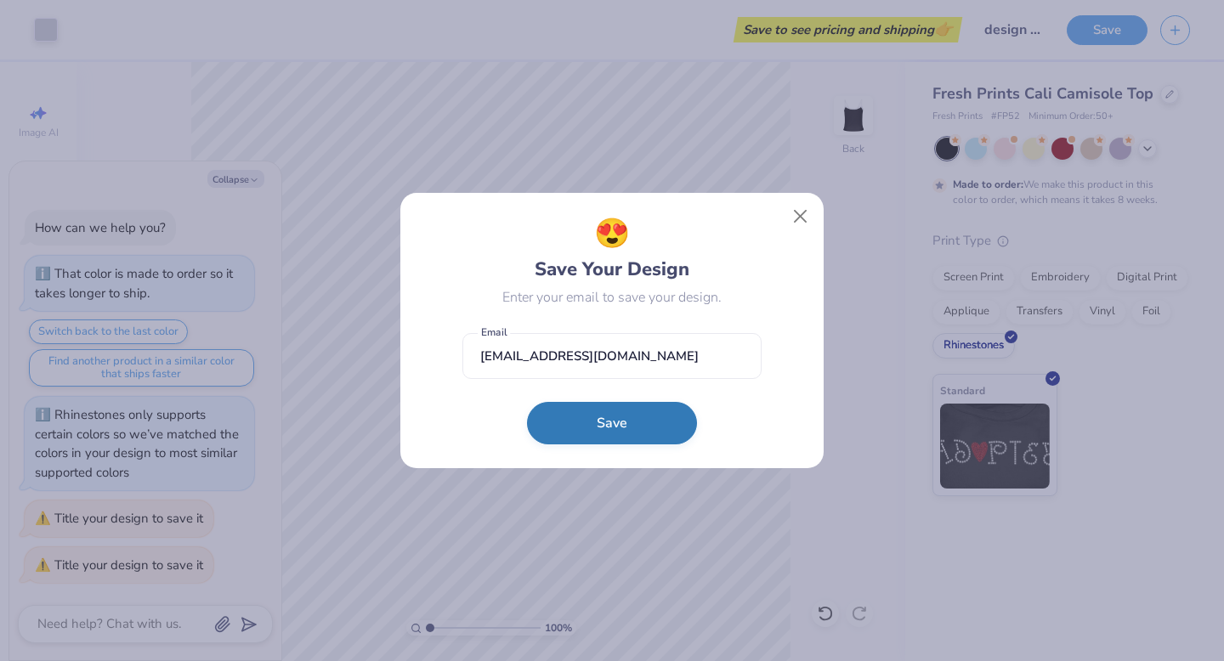
click at [603, 408] on button "Save" at bounding box center [612, 423] width 170 height 43
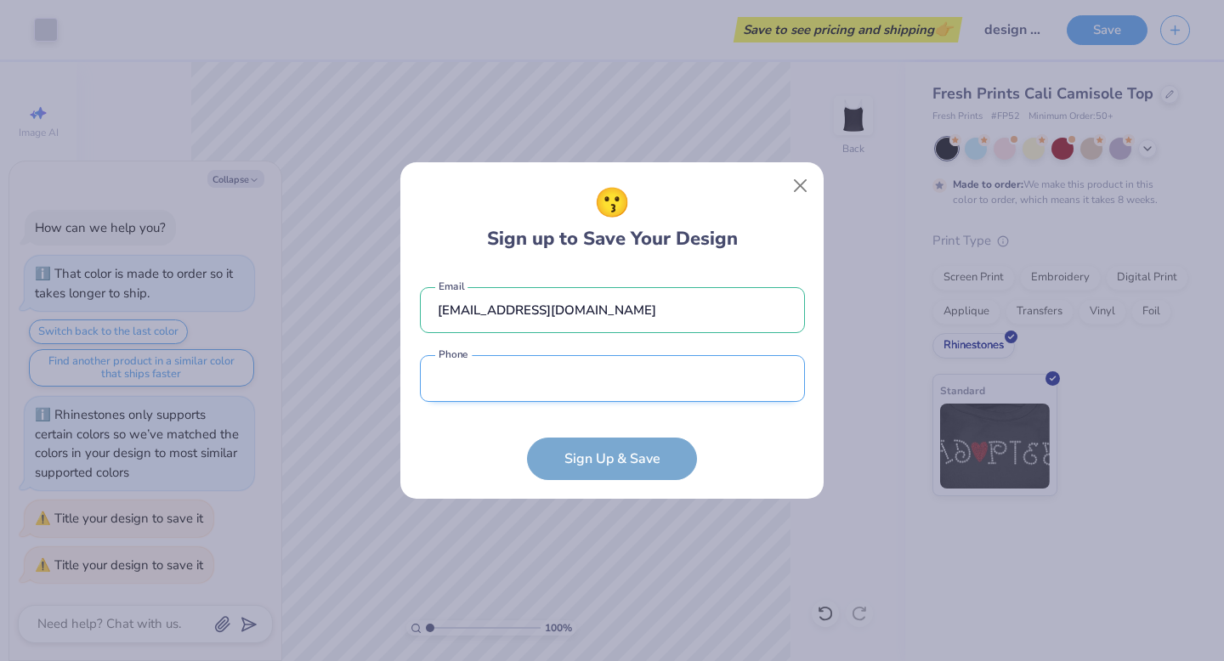
click at [540, 358] on input "tel" at bounding box center [612, 378] width 385 height 47
click at [540, 360] on input "tel" at bounding box center [612, 378] width 385 height 47
type input "[PHONE_NUMBER]"
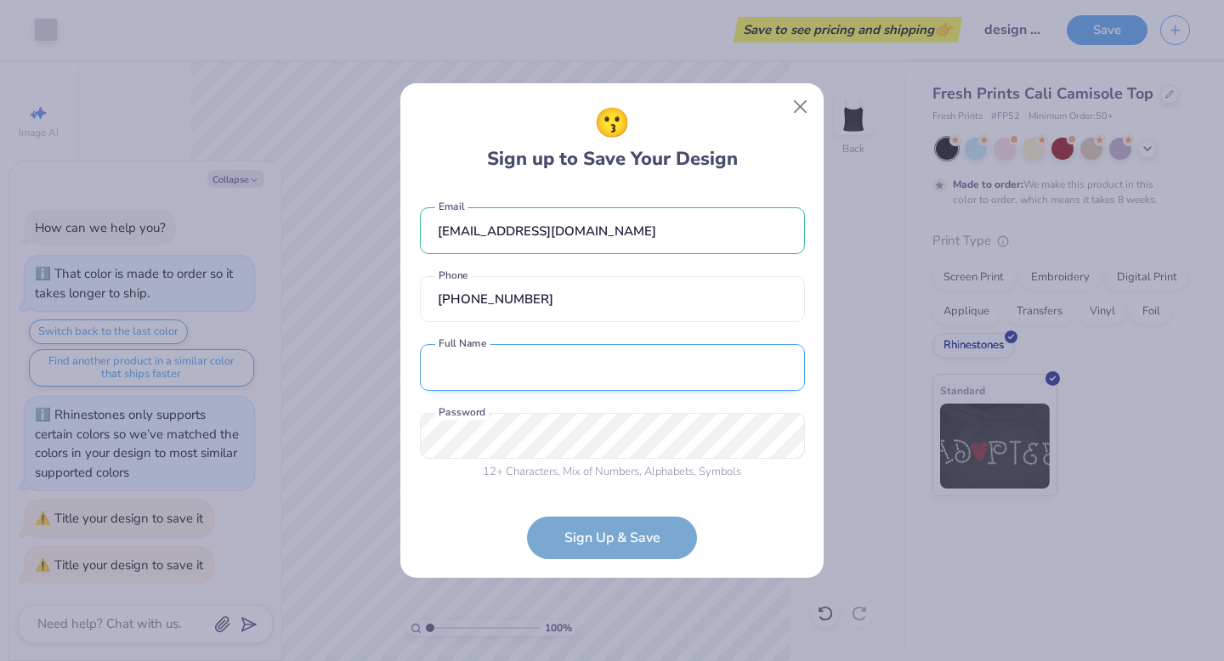
click at [521, 381] on input "text" at bounding box center [612, 367] width 385 height 47
type input "[PERSON_NAME]"
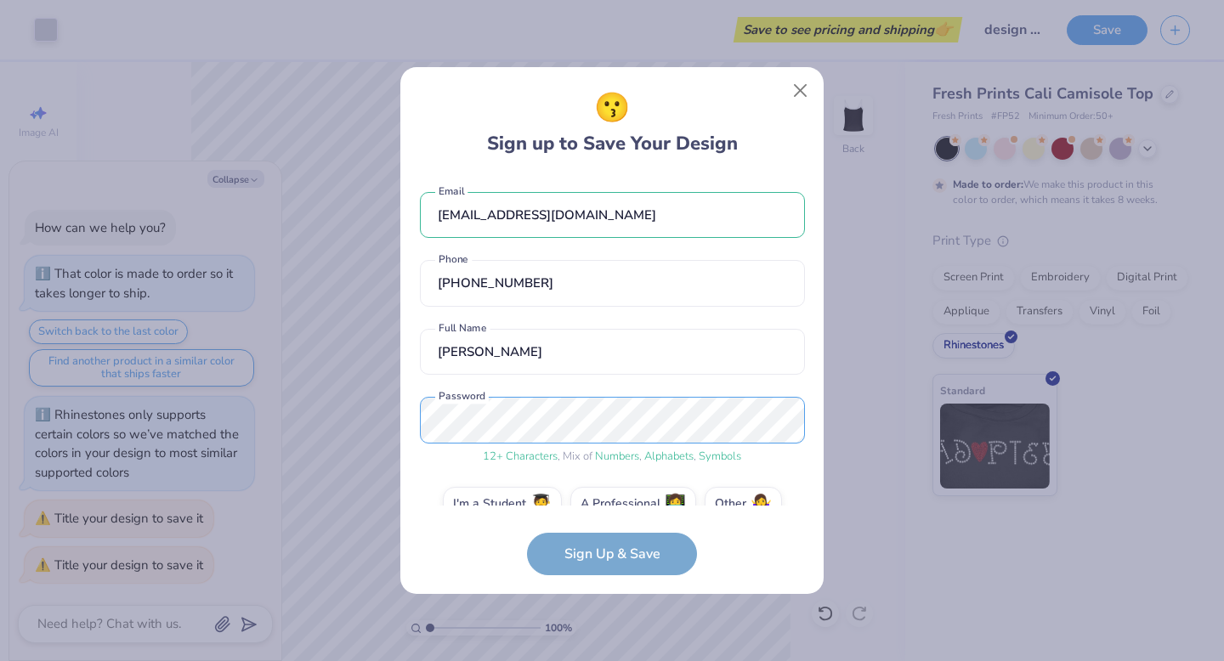
scroll to position [32, 0]
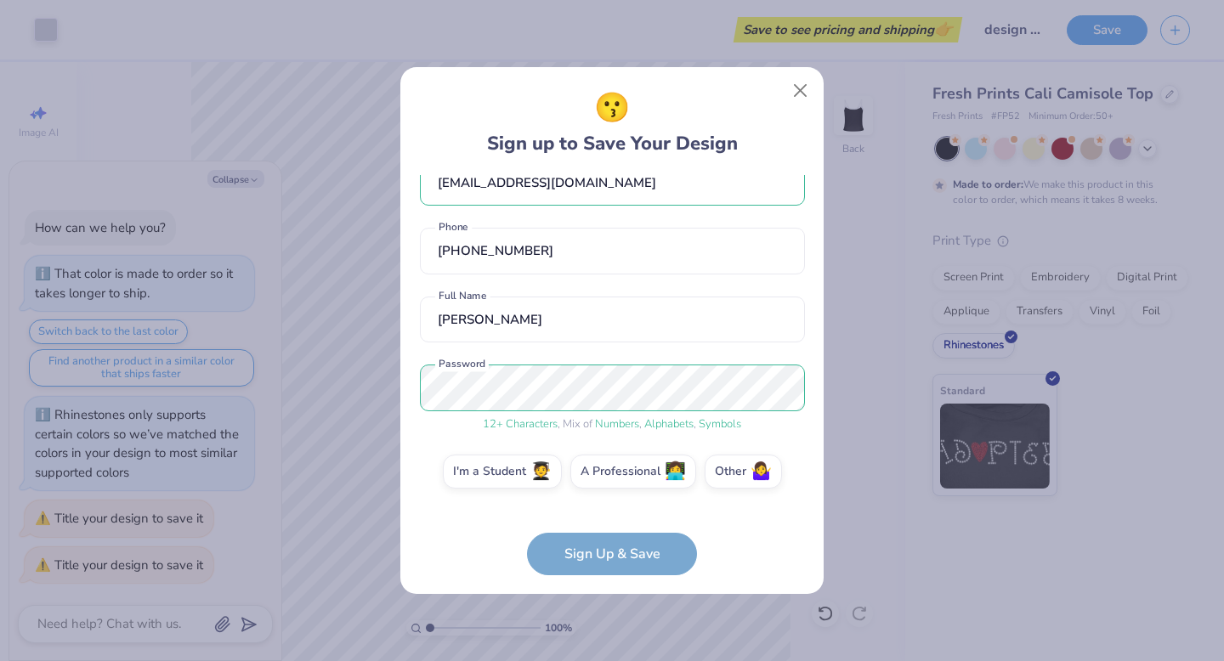
click at [604, 563] on form "[EMAIL_ADDRESS][DOMAIN_NAME] Email [PHONE_NUMBER] Phone [PERSON_NAME] Full Name…" at bounding box center [612, 375] width 385 height 400
click at [621, 543] on form "[EMAIL_ADDRESS][DOMAIN_NAME] Email [PHONE_NUMBER] Phone [PERSON_NAME] Full Name…" at bounding box center [612, 375] width 385 height 400
click at [490, 466] on label "I'm a Student 🧑‍🎓" at bounding box center [502, 469] width 119 height 34
click at [607, 503] on input "I'm a Student 🧑‍🎓" at bounding box center [612, 508] width 11 height 11
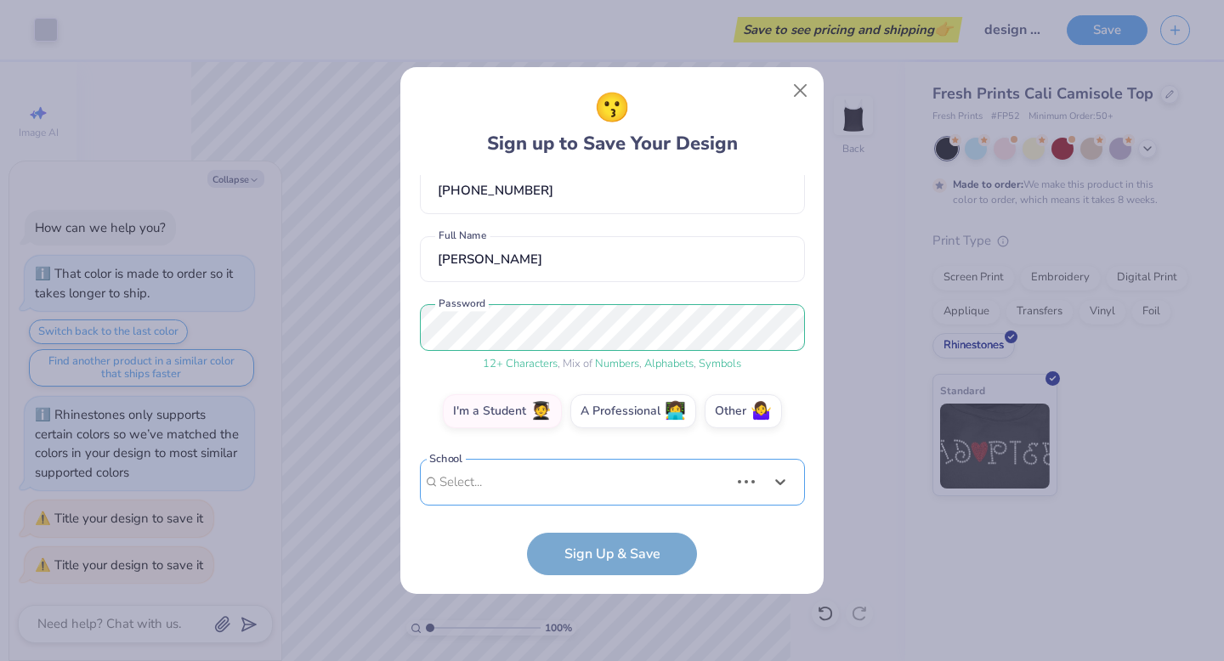
click at [575, 480] on div "Use Up and Down to choose options, press Enter to select the currently focused …" at bounding box center [612, 508] width 385 height 98
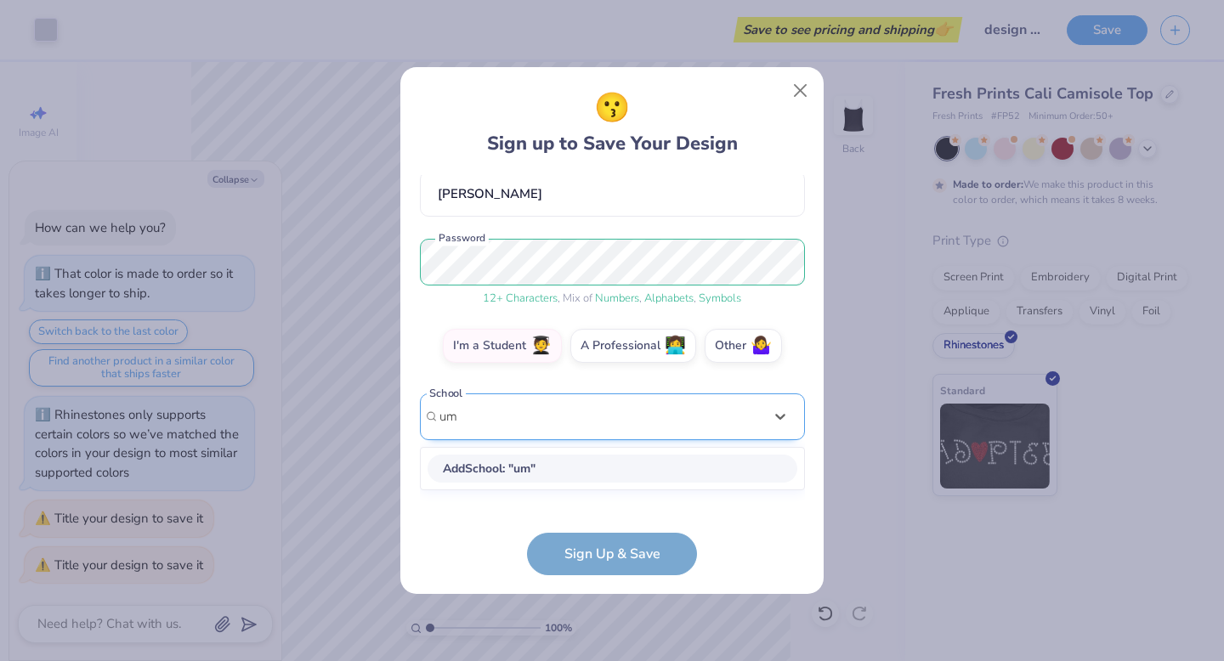
scroll to position [143, 0]
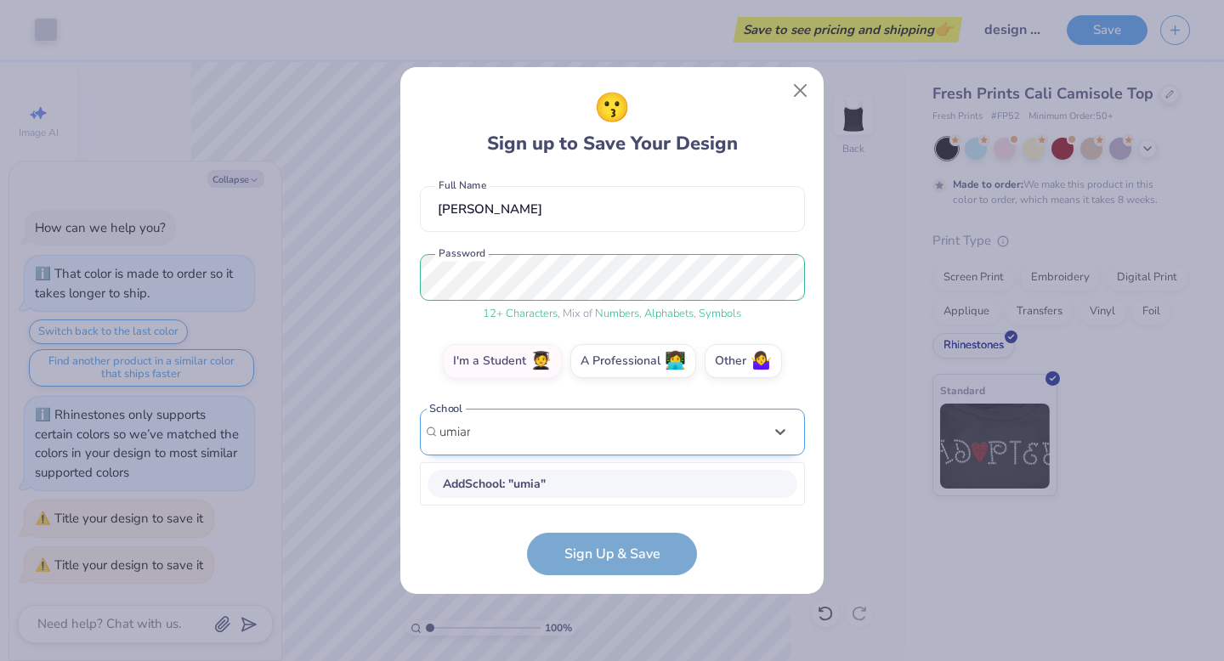
type input "umiami"
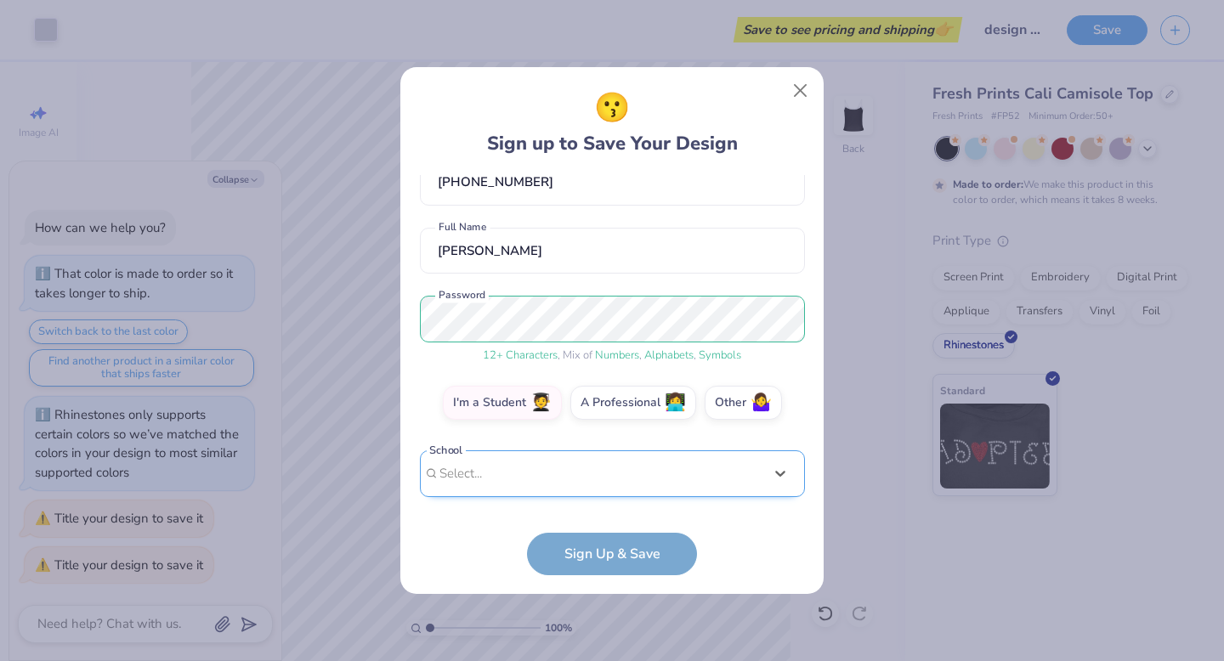
click at [528, 218] on div "[EMAIL_ADDRESS][DOMAIN_NAME] Email [PHONE_NUMBER] Phone [PERSON_NAME] Full Name…" at bounding box center [612, 340] width 385 height 331
click at [519, 462] on div "Select..." at bounding box center [612, 474] width 385 height 47
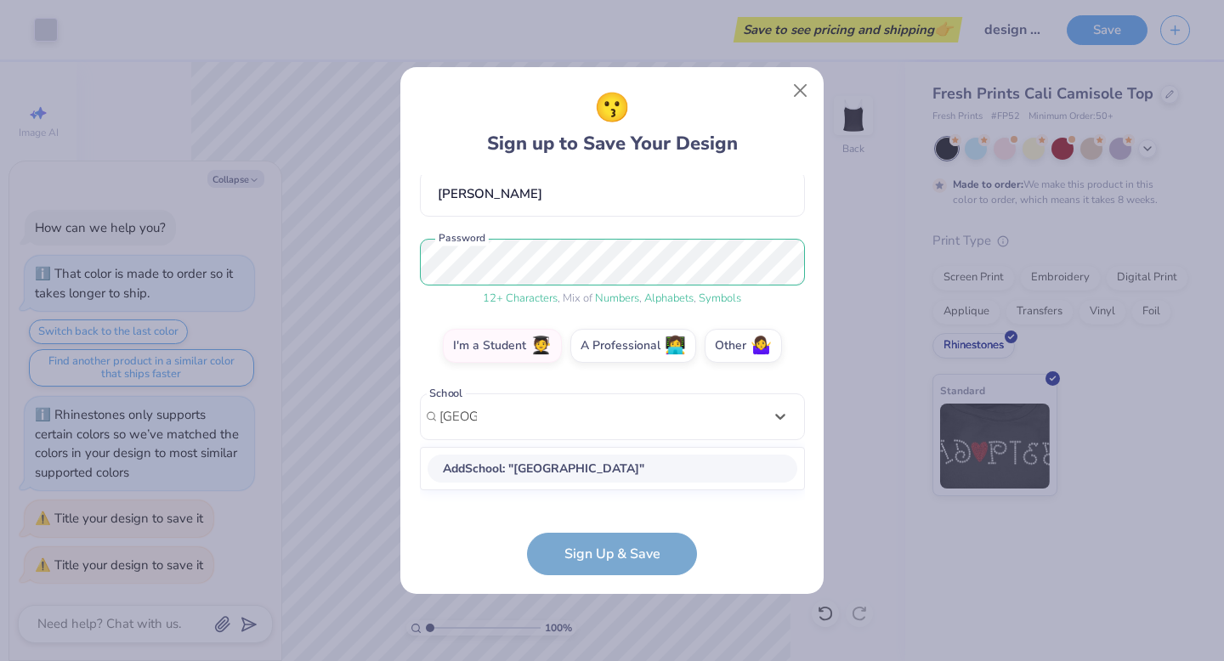
scroll to position [143, 0]
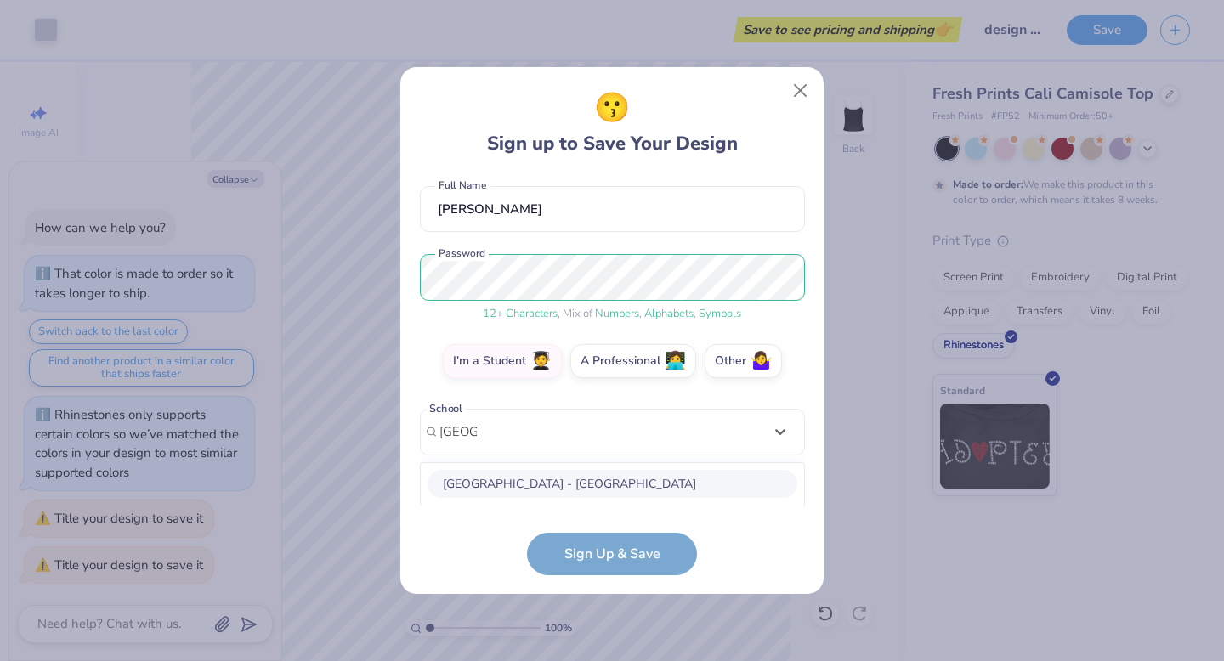
type input "[GEOGRAPHIC_DATA]"
click at [802, 382] on div "[EMAIL_ADDRESS][DOMAIN_NAME] Email [PHONE_NUMBER] Phone [PERSON_NAME] Full Name…" at bounding box center [612, 340] width 385 height 331
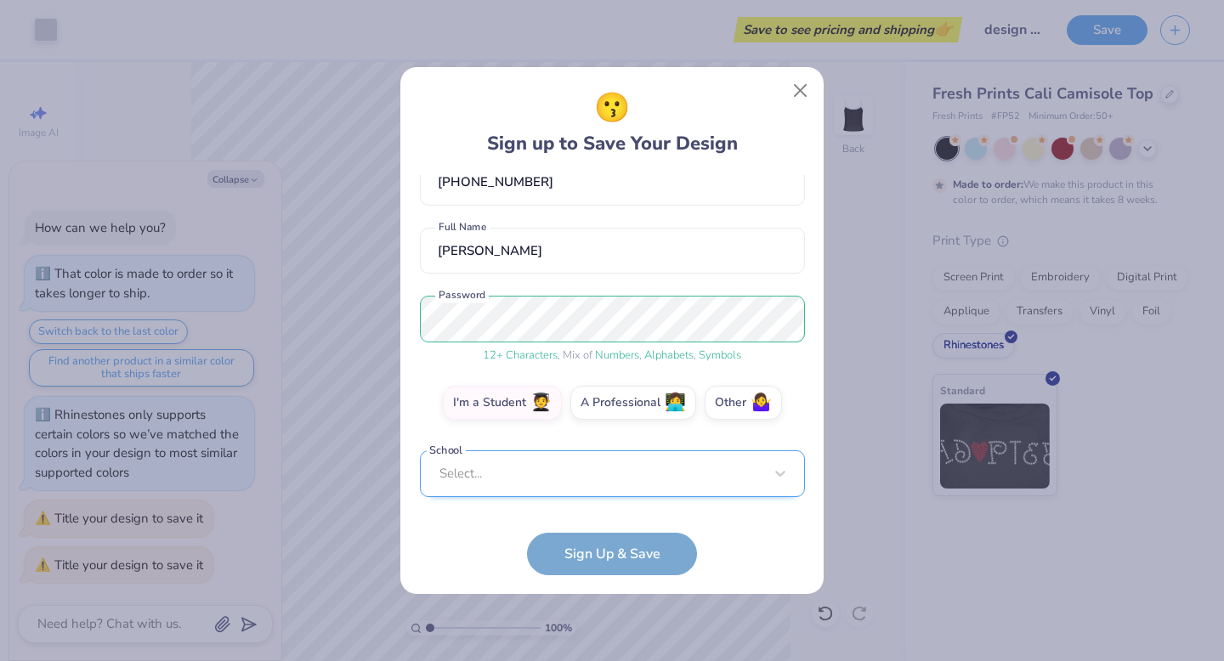
click at [728, 476] on div "Select..." at bounding box center [612, 474] width 385 height 47
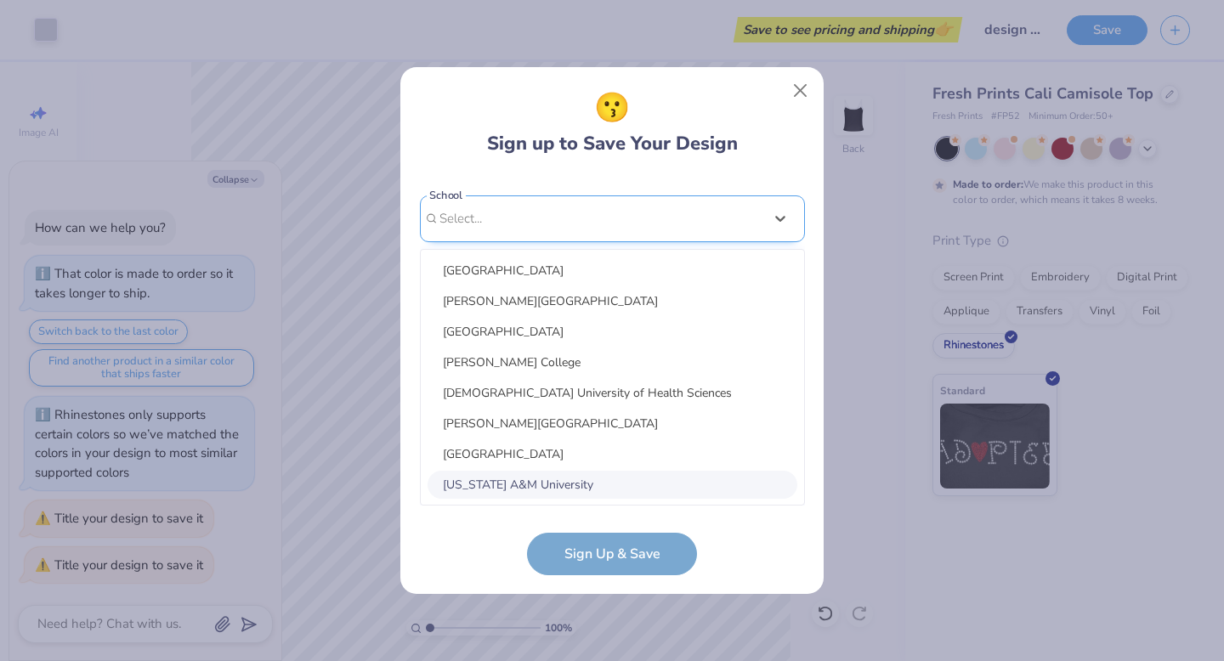
scroll to position [356, 0]
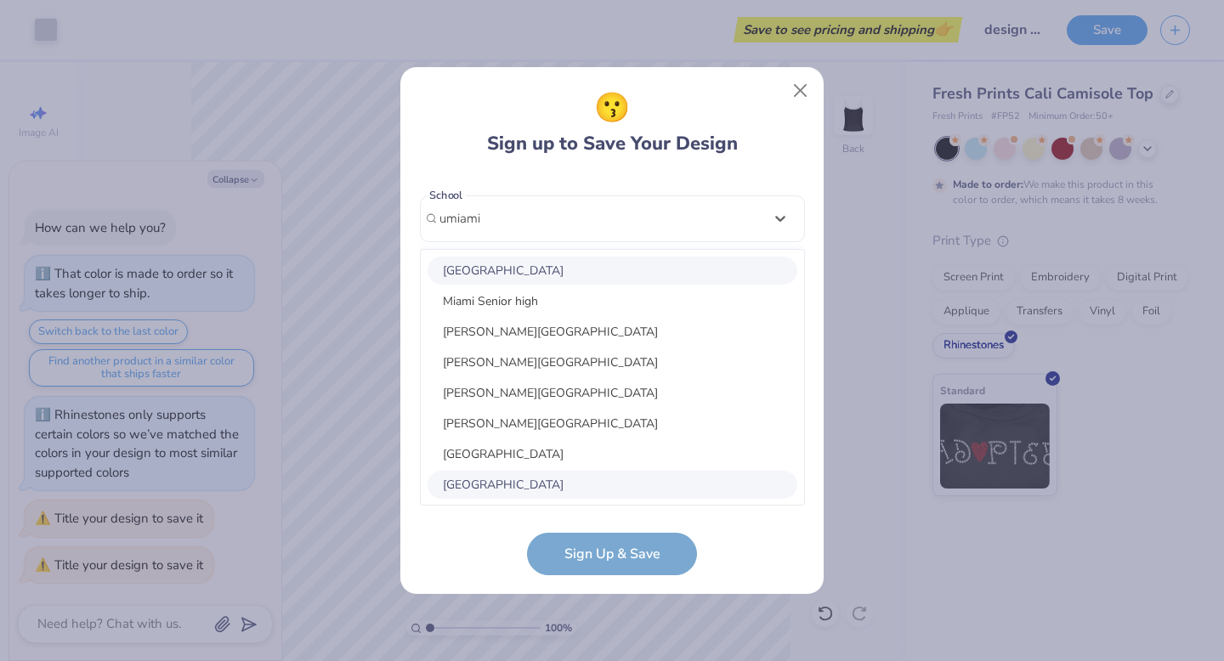
type input "umiami"
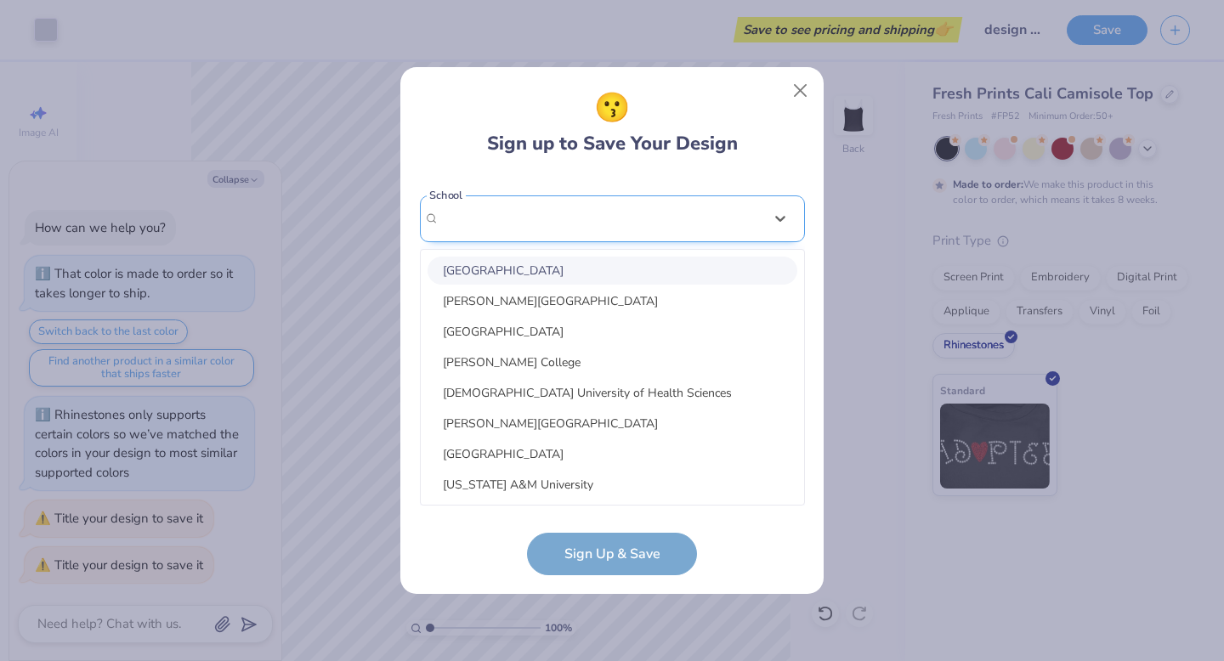
click at [543, 398] on div "option focused, 1 of 30. 30 results available. Use Up and Down to choose option…" at bounding box center [612, 351] width 385 height 310
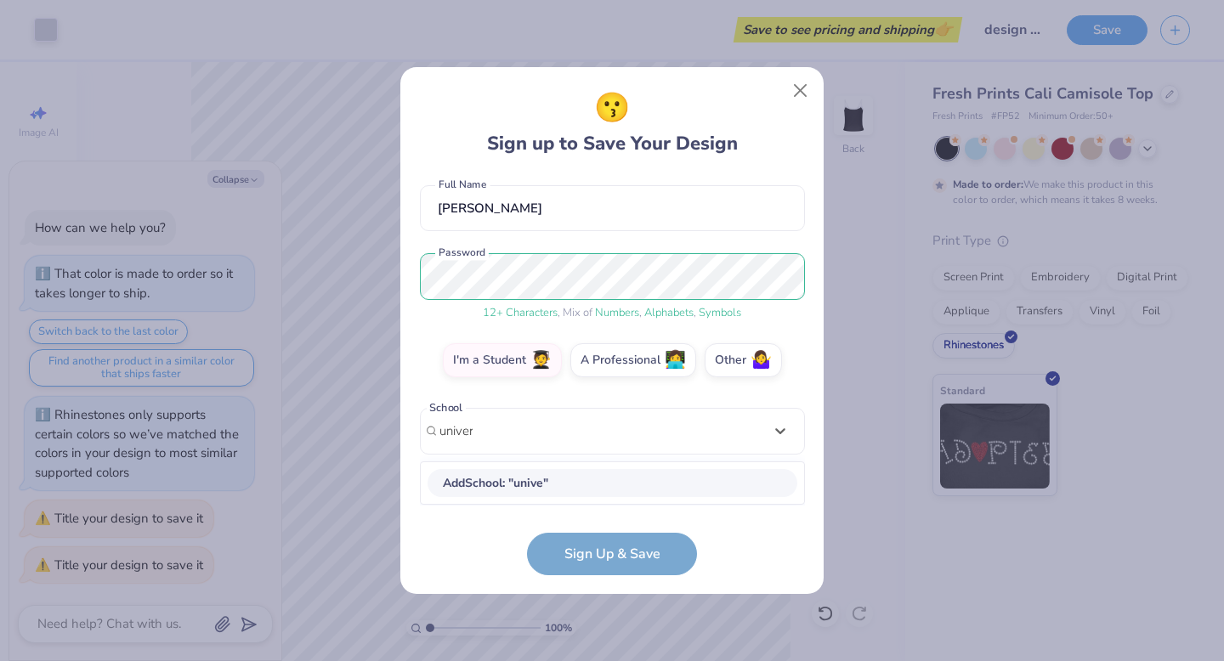
scroll to position [143, 0]
type input "[GEOGRAPHIC_DATA]"
click at [520, 488] on div "Select..." at bounding box center [612, 501] width 385 height 47
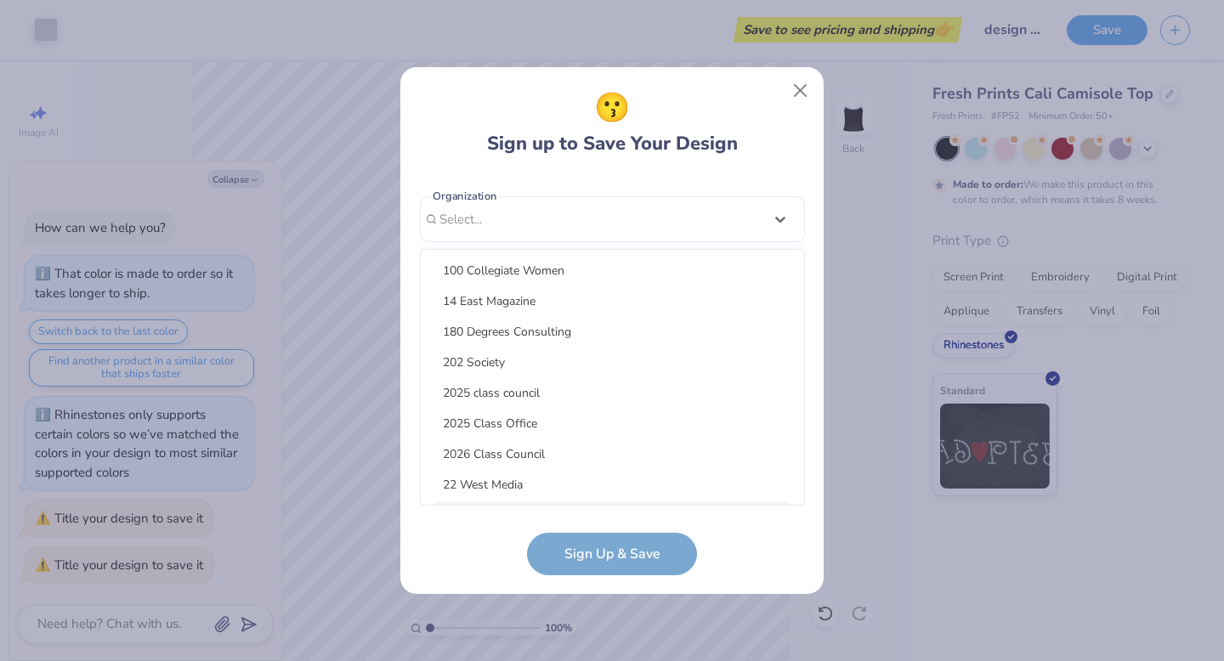
scroll to position [169, 0]
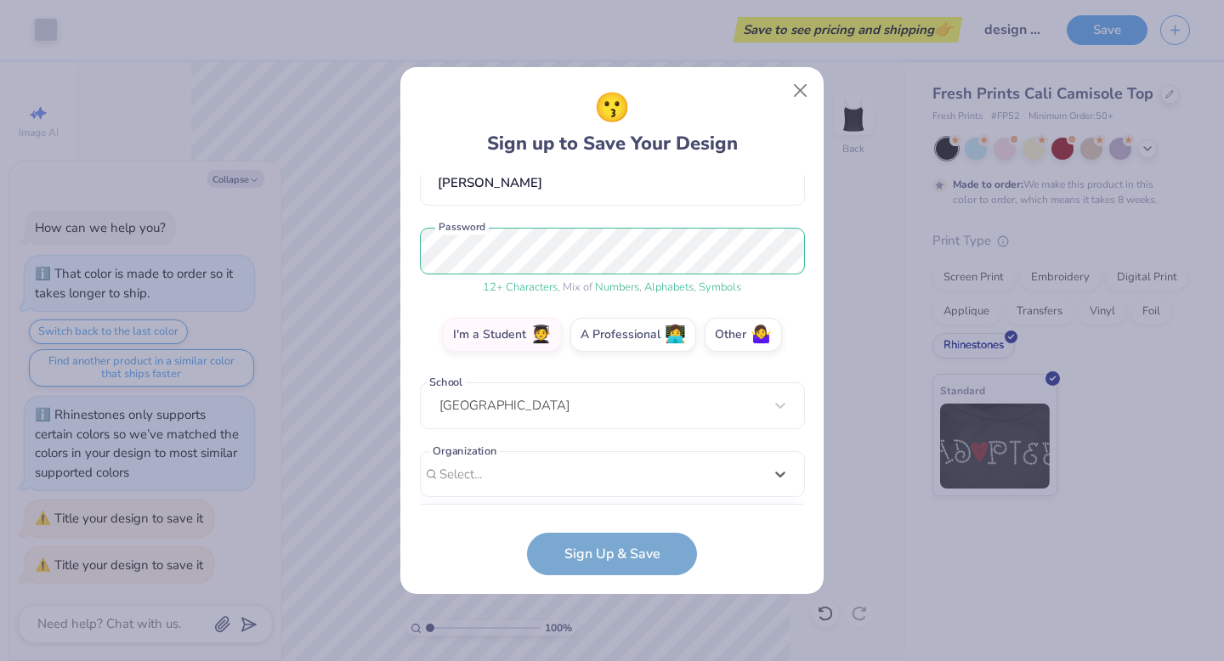
click at [586, 545] on form "[EMAIL_ADDRESS][DOMAIN_NAME] Email [PHONE_NUMBER] Phone [PERSON_NAME] Full Name…" at bounding box center [612, 375] width 385 height 400
click at [460, 468] on div "option focused, 8 of 15. 15 results available. Use Up and Down to choose option…" at bounding box center [612, 606] width 385 height 310
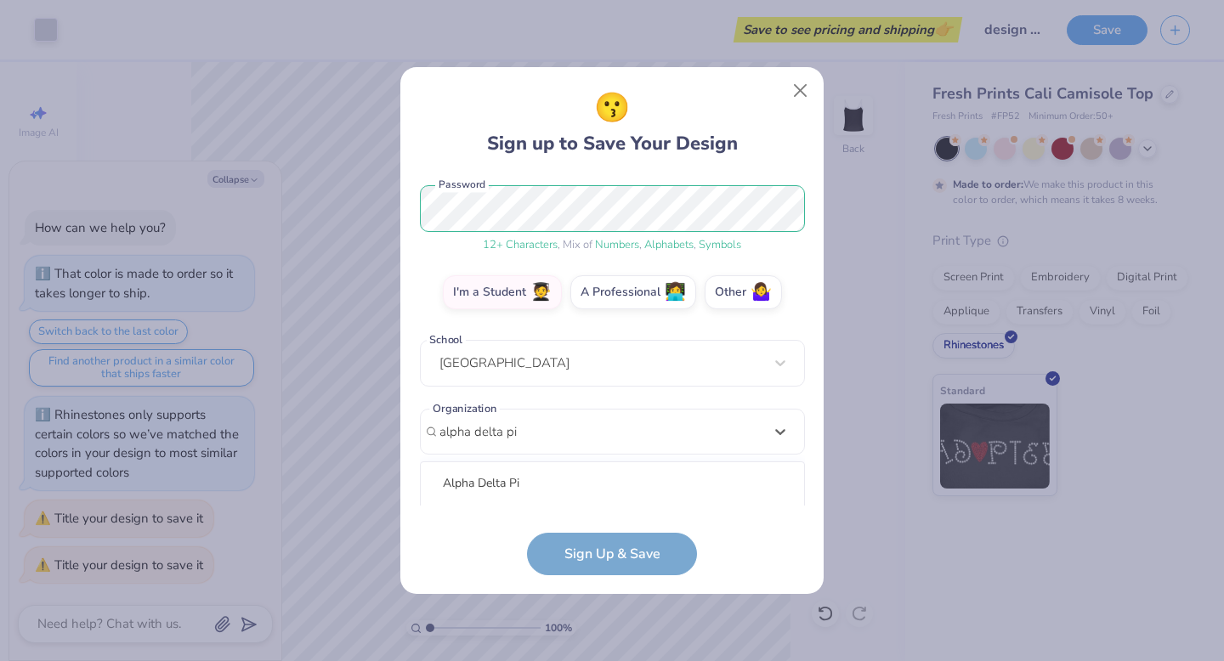
scroll to position [424, 0]
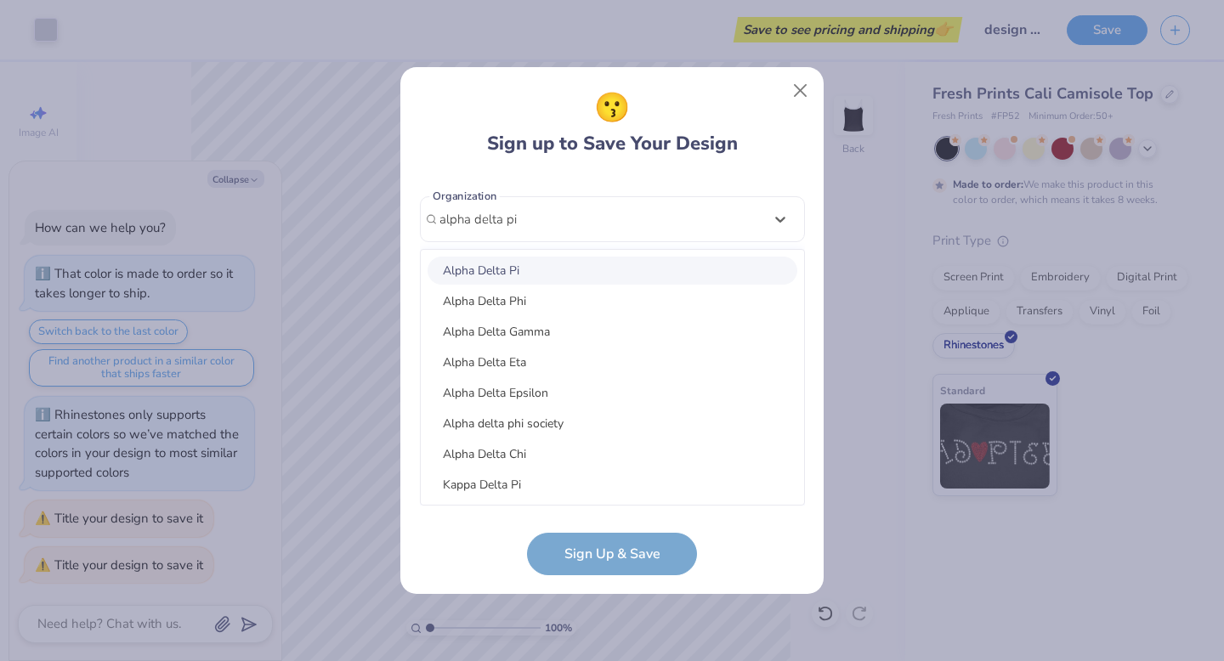
click at [490, 273] on div "Alpha Delta Pi" at bounding box center [613, 271] width 370 height 28
type input "alpha delta pi"
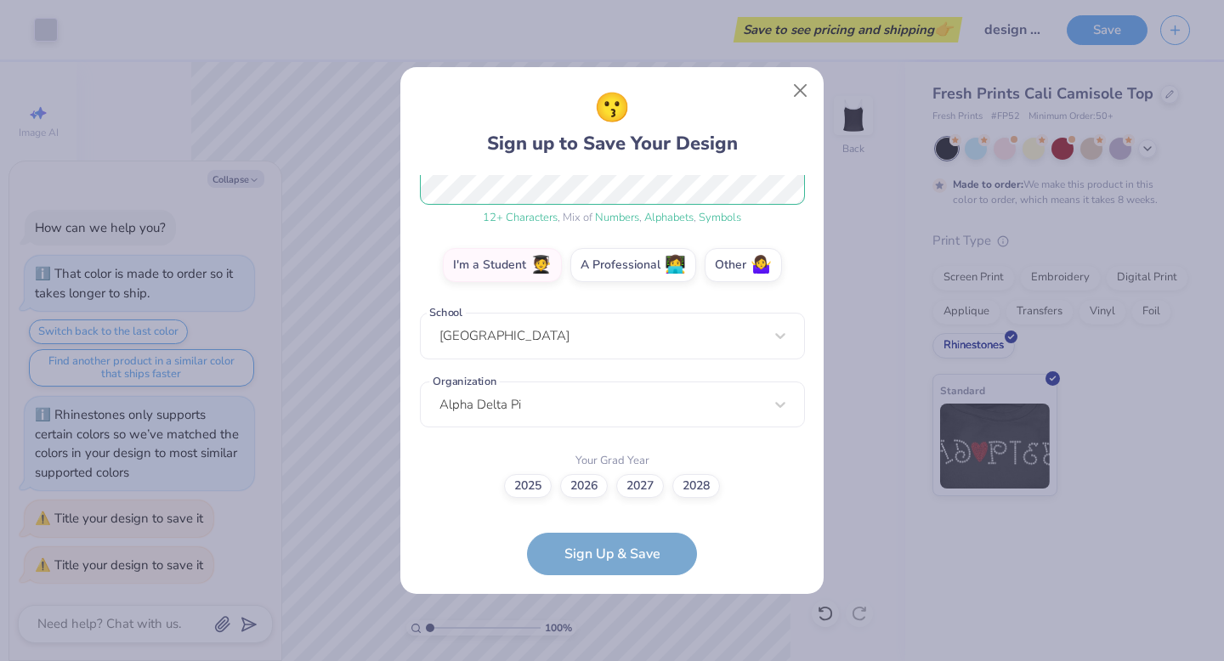
click at [622, 553] on form "[EMAIL_ADDRESS][DOMAIN_NAME] Email [PHONE_NUMBER] Phone [PERSON_NAME] Full Name…" at bounding box center [612, 375] width 385 height 400
click at [696, 485] on label "2028" at bounding box center [696, 484] width 48 height 24
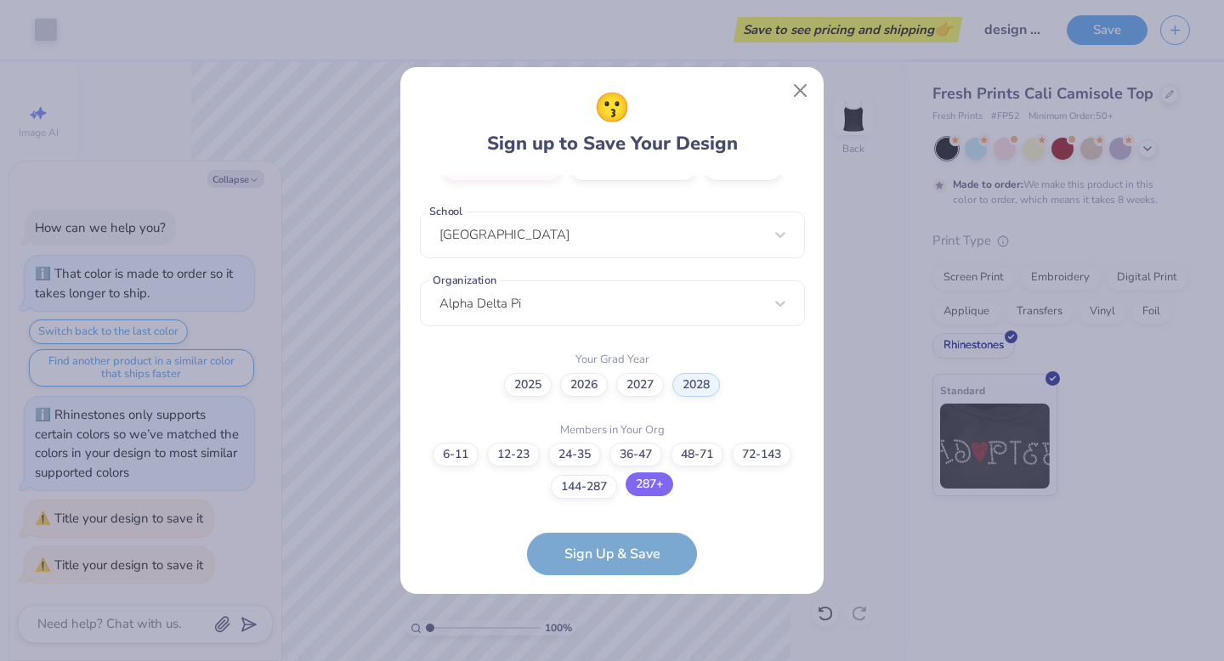
click at [649, 476] on label "287+" at bounding box center [650, 485] width 48 height 24
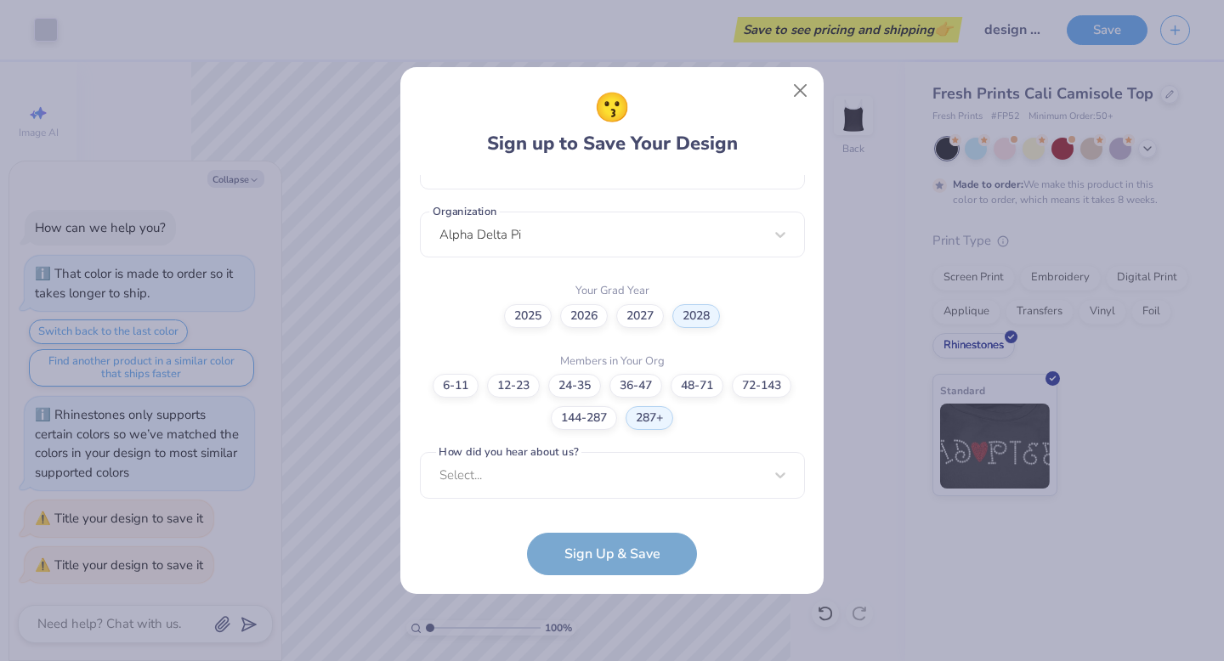
click at [587, 567] on form "[EMAIL_ADDRESS][DOMAIN_NAME] Email [PHONE_NUMBER] Phone [PERSON_NAME] Full Name…" at bounding box center [612, 375] width 385 height 400
click at [580, 473] on div "option Word of Mouth focused, 8 of 15. 15 results available. Use Up and Down to…" at bounding box center [612, 607] width 385 height 310
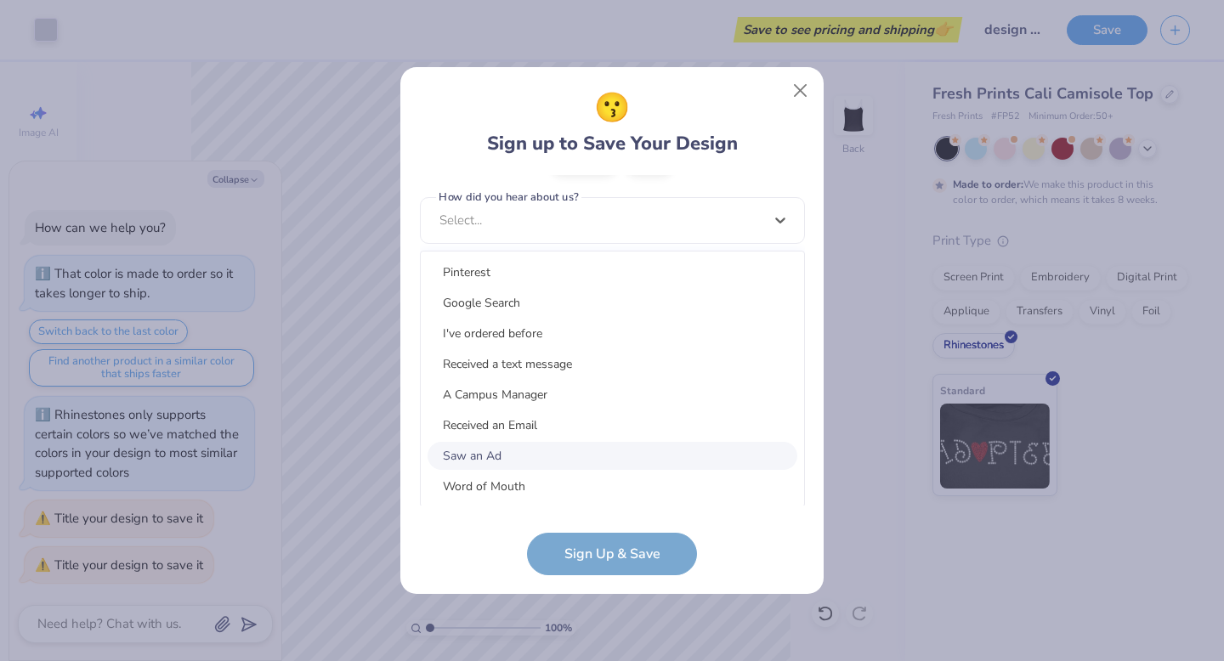
click at [554, 457] on div "Saw an Ad" at bounding box center [613, 456] width 370 height 28
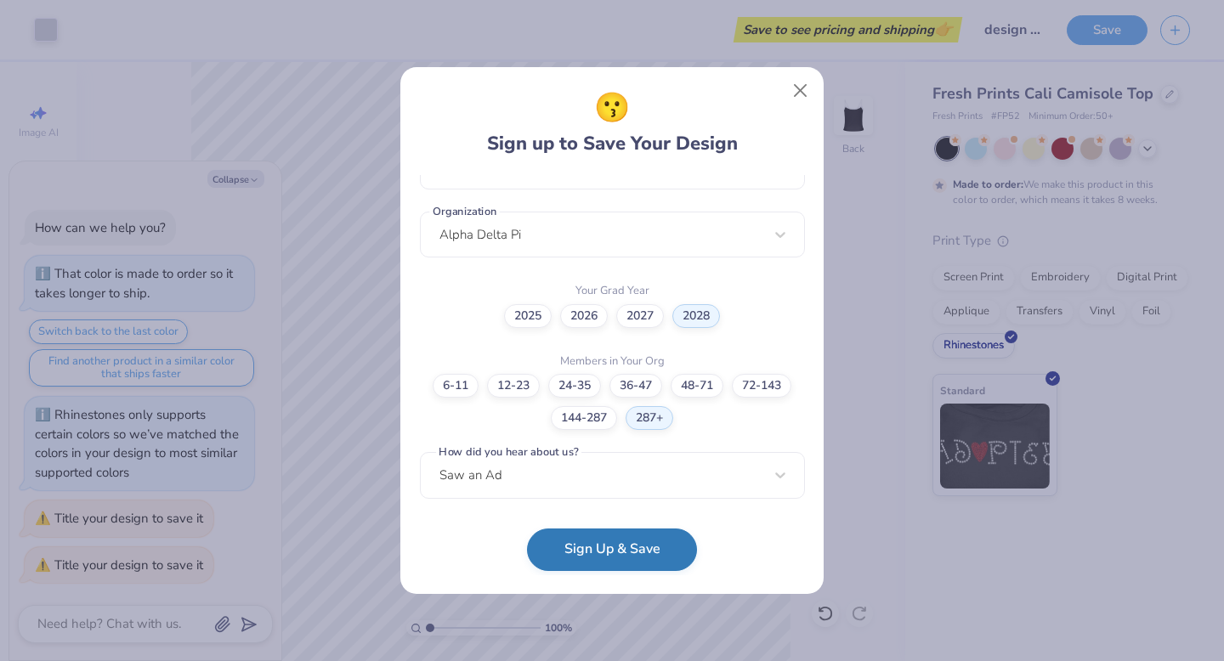
click at [598, 550] on button "Sign Up & Save" at bounding box center [612, 550] width 170 height 43
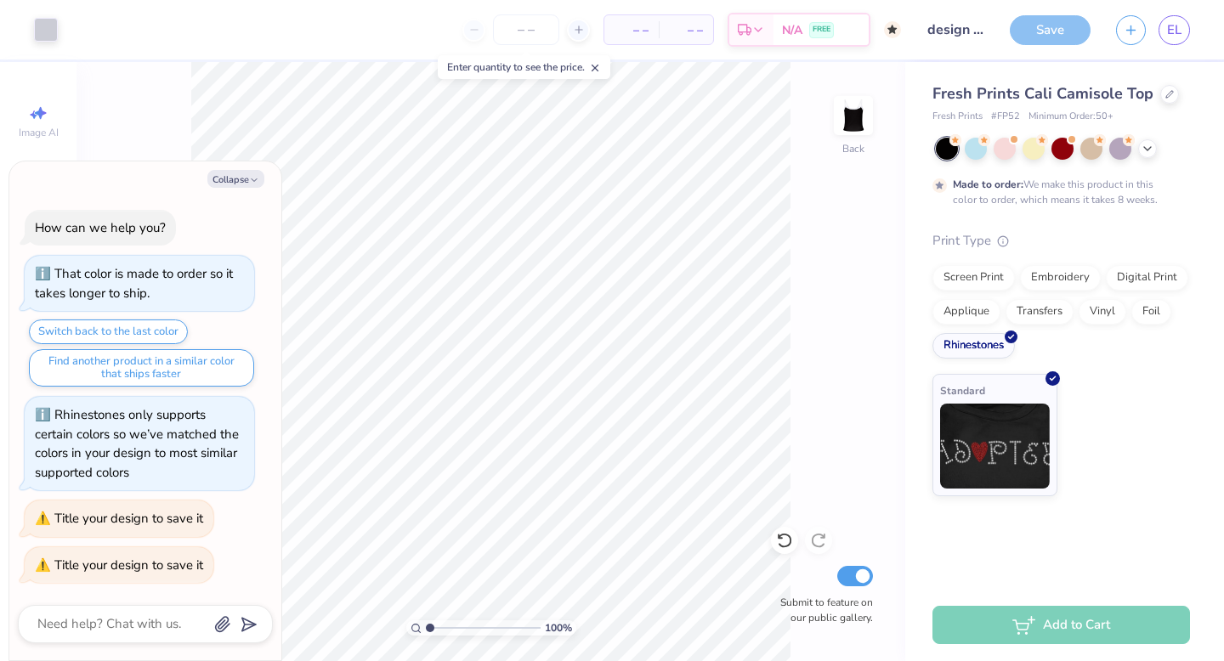
click at [621, 25] on span "– –" at bounding box center [632, 30] width 34 height 18
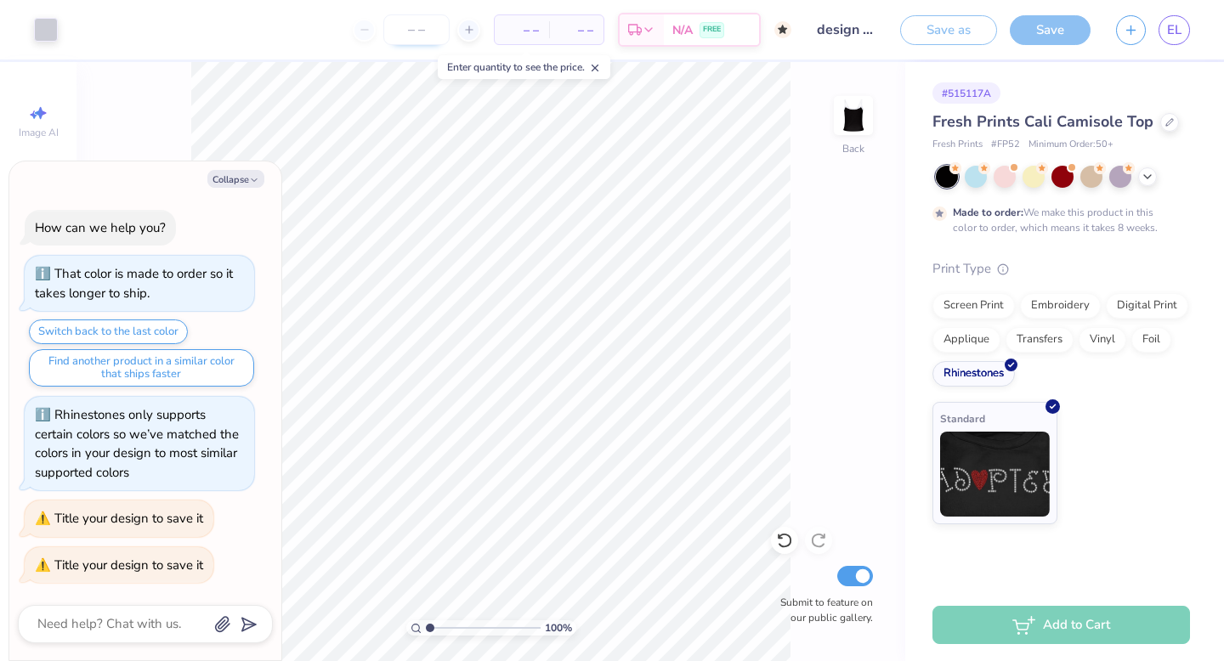
type textarea "x"
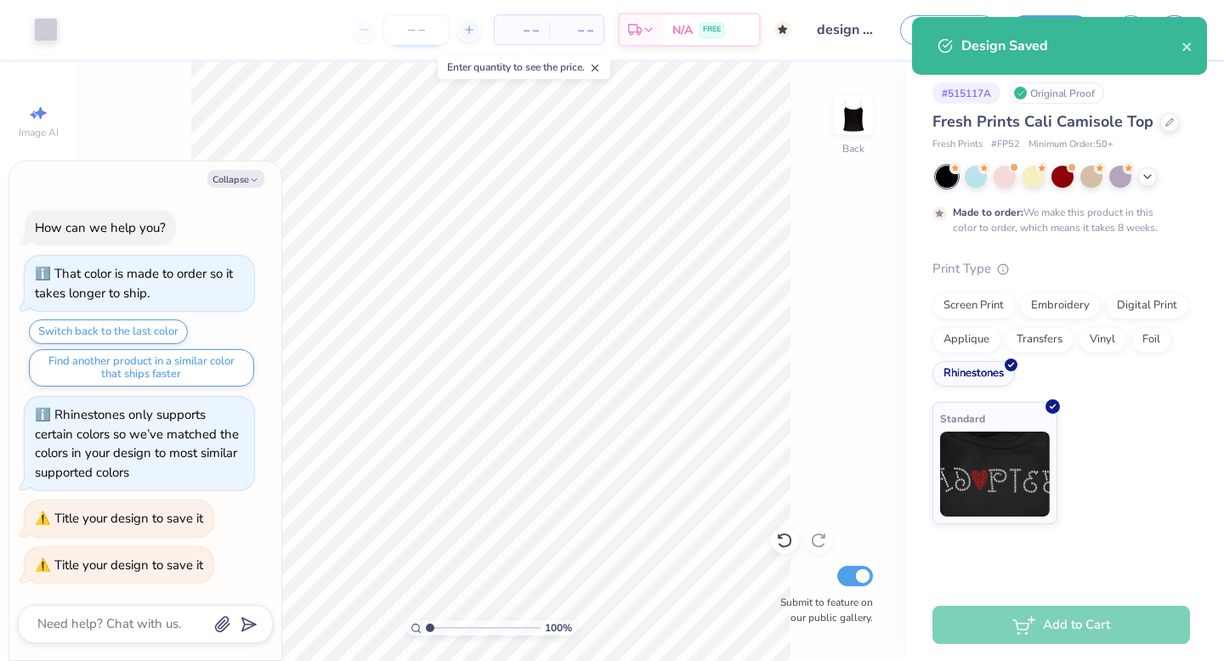
click at [422, 29] on input "number" at bounding box center [416, 29] width 66 height 31
click at [468, 27] on icon at bounding box center [469, 30] width 12 height 12
type input "50"
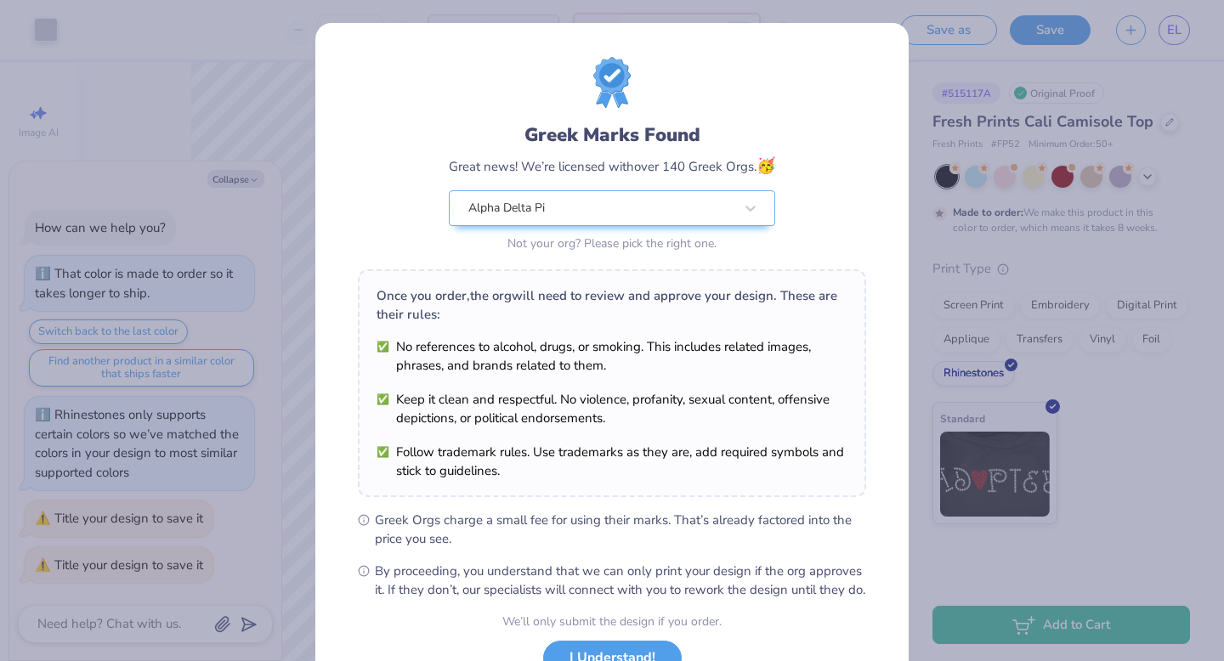
scroll to position [134, 0]
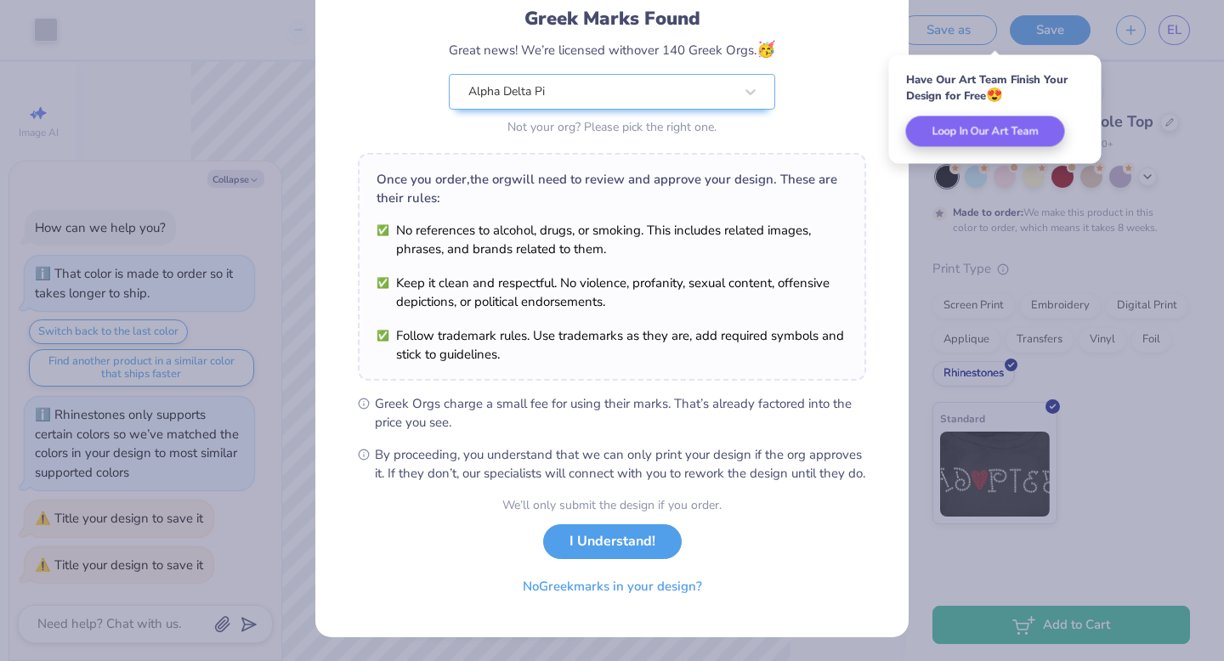
click at [1033, 522] on div "Greek Marks Found Great news! We’re licensed with over 140 Greek Orgs. 🥳 Alpha …" at bounding box center [612, 330] width 1224 height 661
